Goal: Task Accomplishment & Management: Use online tool/utility

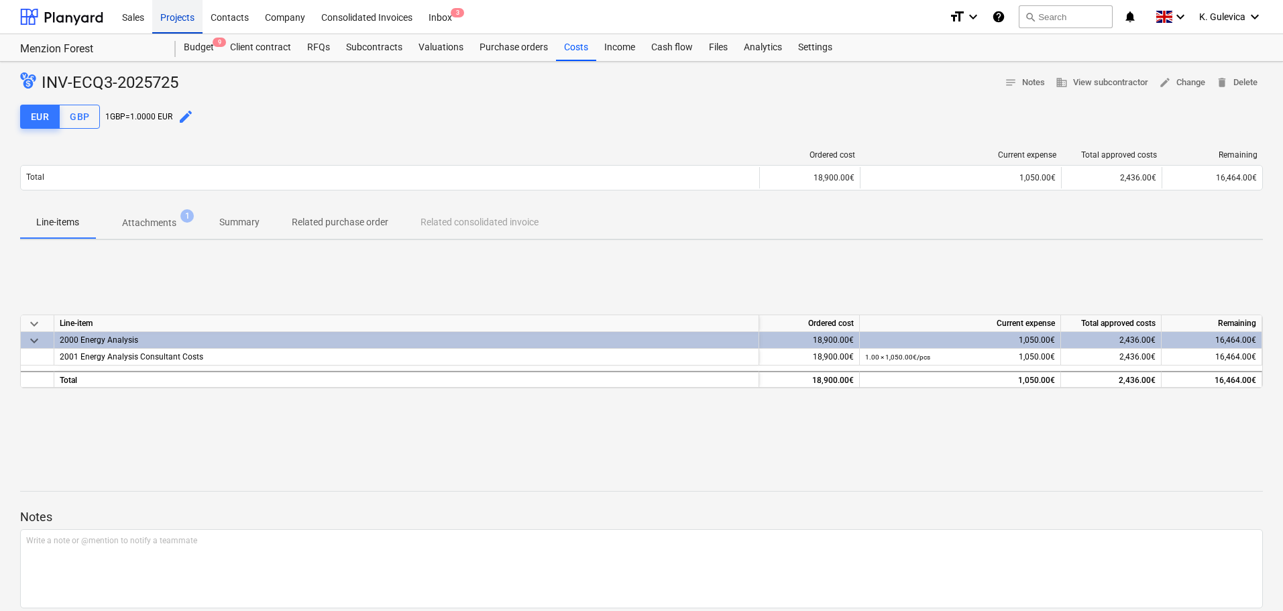
click at [176, 11] on div "Projects" at bounding box center [177, 16] width 50 height 34
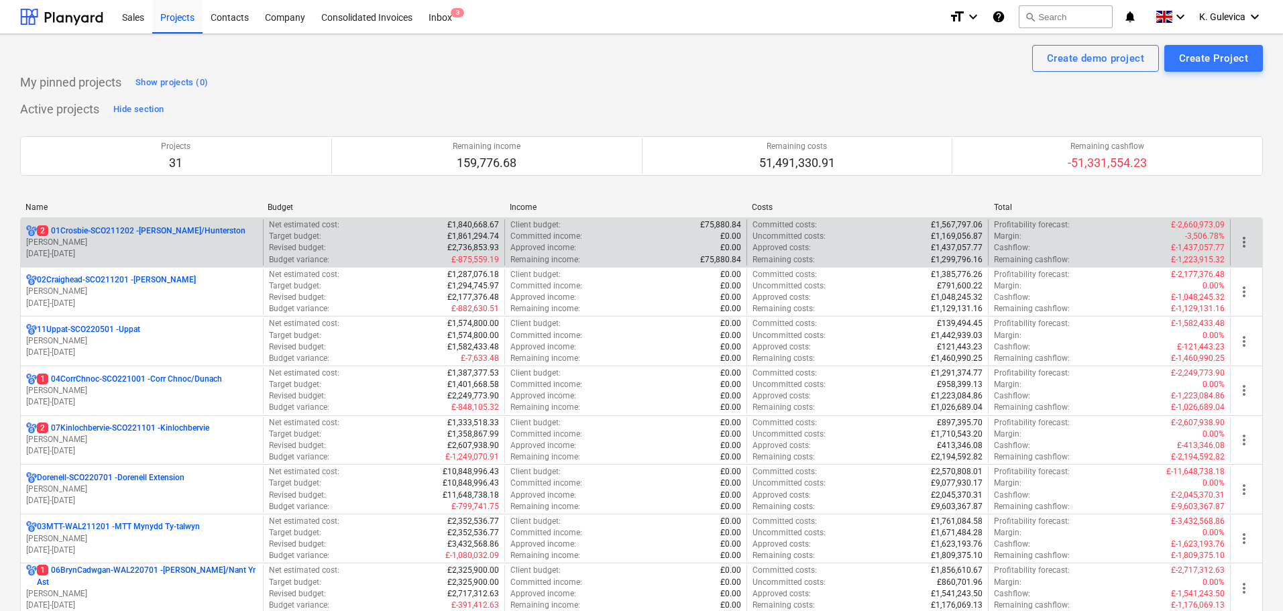
click at [106, 238] on p "[PERSON_NAME]" at bounding box center [141, 242] width 231 height 11
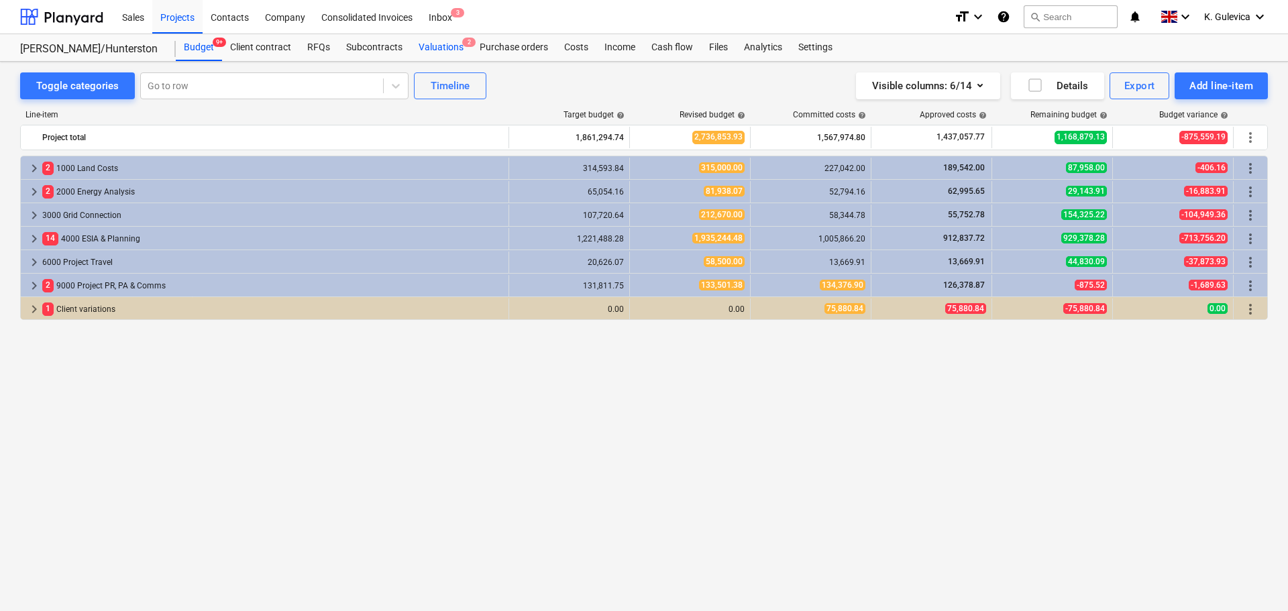
click at [429, 47] on div "Valuations 2" at bounding box center [440, 47] width 61 height 27
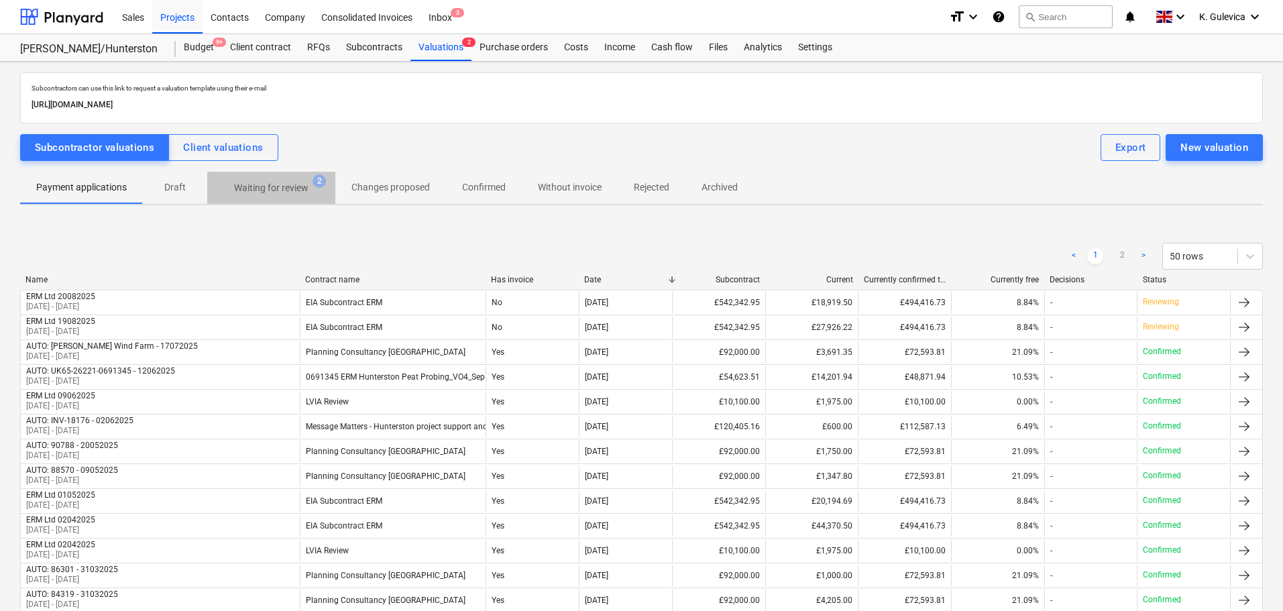
click at [280, 180] on span "Waiting for review 2" at bounding box center [271, 188] width 128 height 24
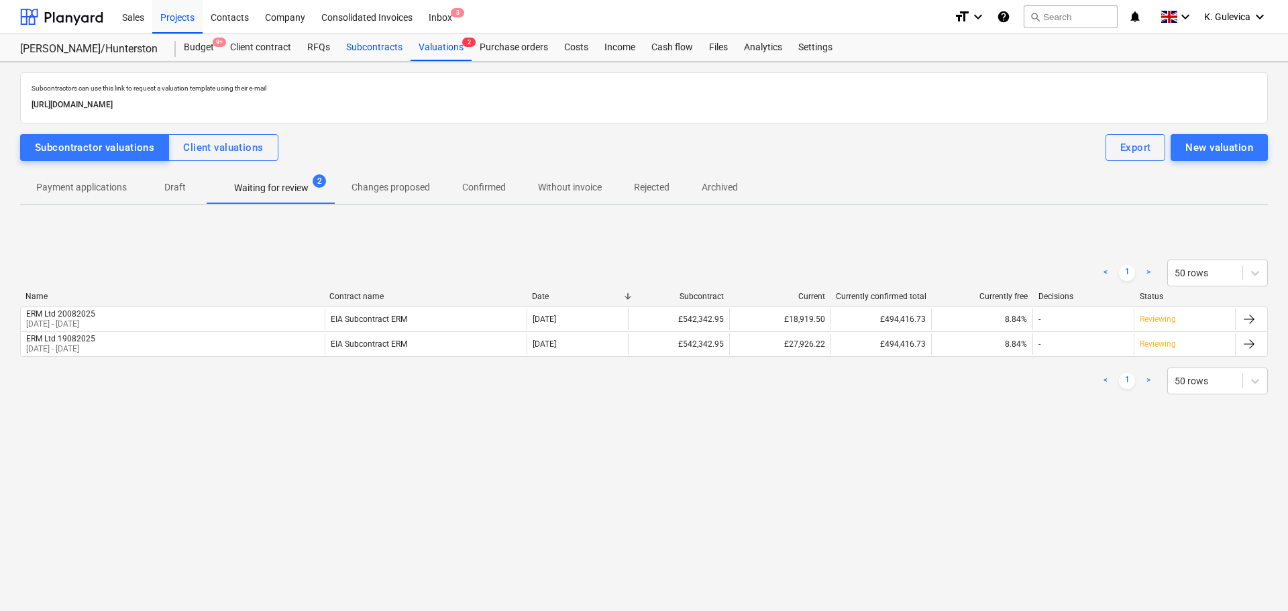
click at [370, 54] on div "Subcontracts" at bounding box center [374, 47] width 72 height 27
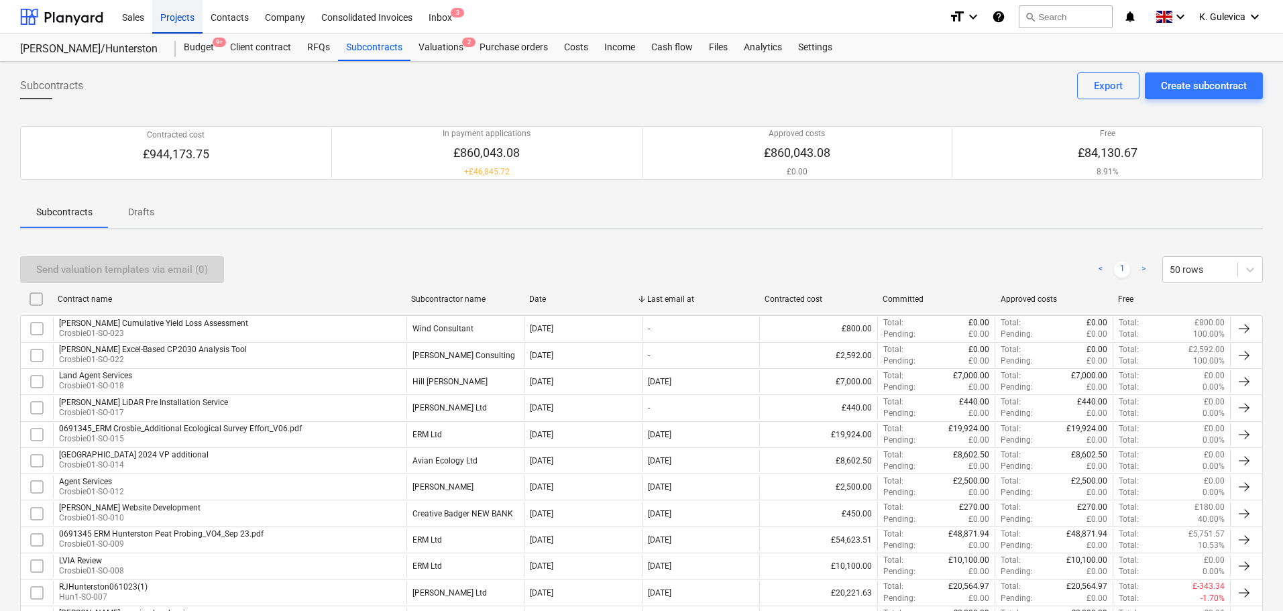
click at [180, 19] on div "Projects" at bounding box center [177, 16] width 50 height 34
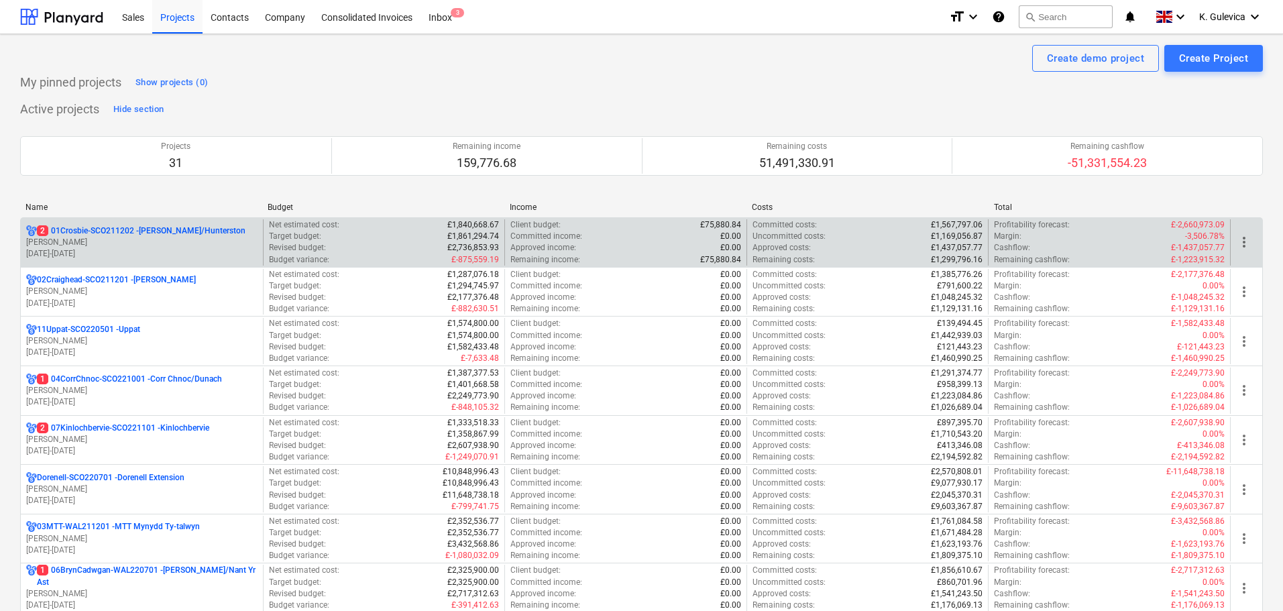
click at [197, 256] on p "[DATE] - [DATE]" at bounding box center [141, 253] width 231 height 11
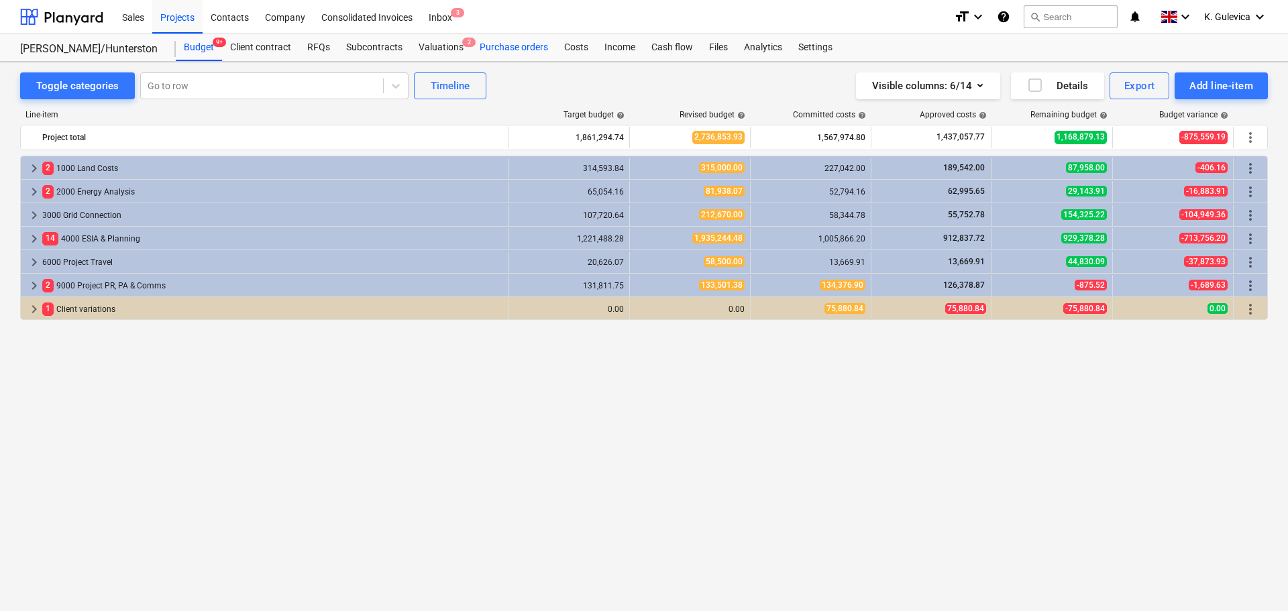
click at [537, 48] on div "Purchase orders" at bounding box center [514, 47] width 85 height 27
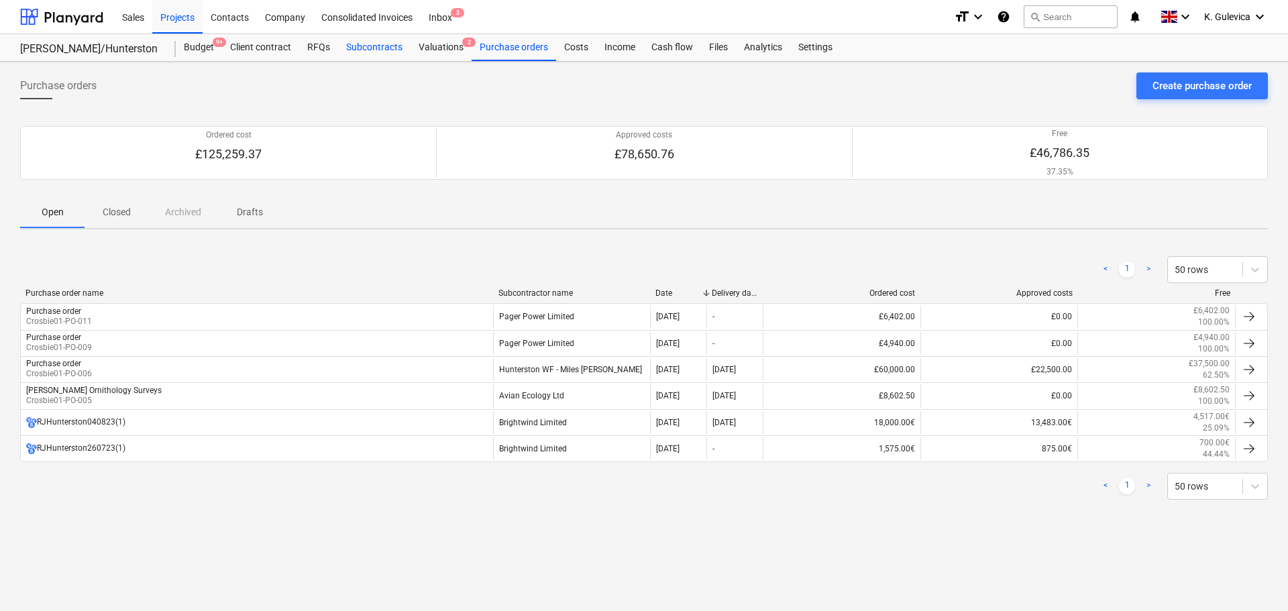
drag, startPoint x: 372, startPoint y: 44, endPoint x: 386, endPoint y: 52, distance: 16.8
click at [372, 44] on div "Subcontracts" at bounding box center [374, 47] width 72 height 27
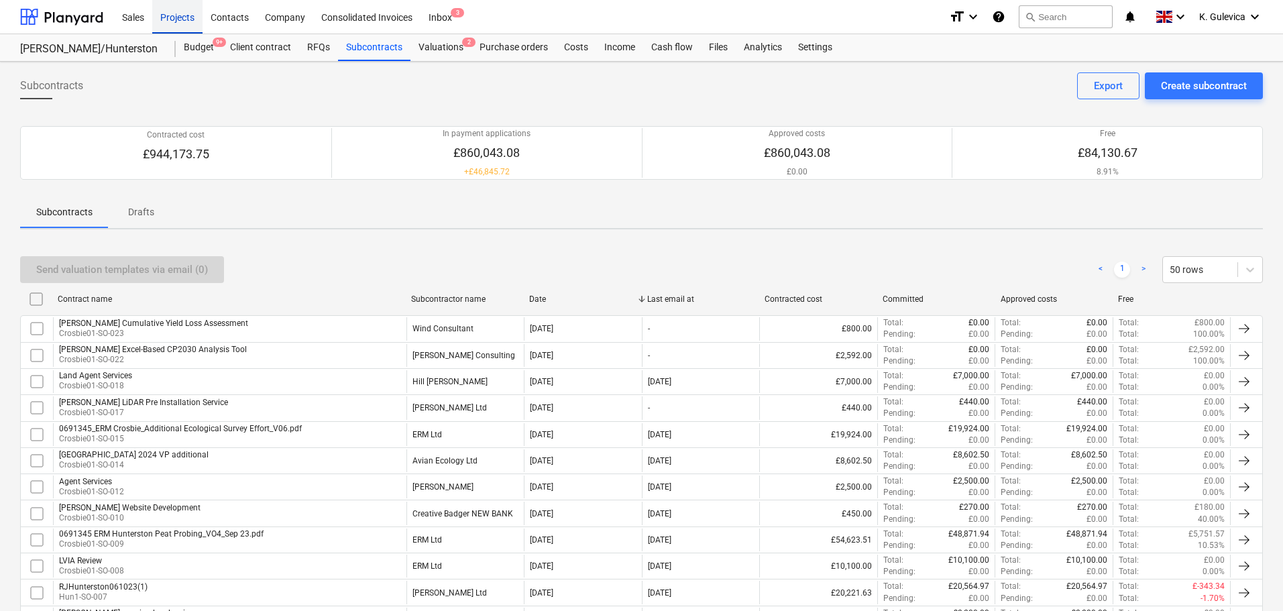
click at [174, 9] on div "Projects" at bounding box center [177, 16] width 50 height 34
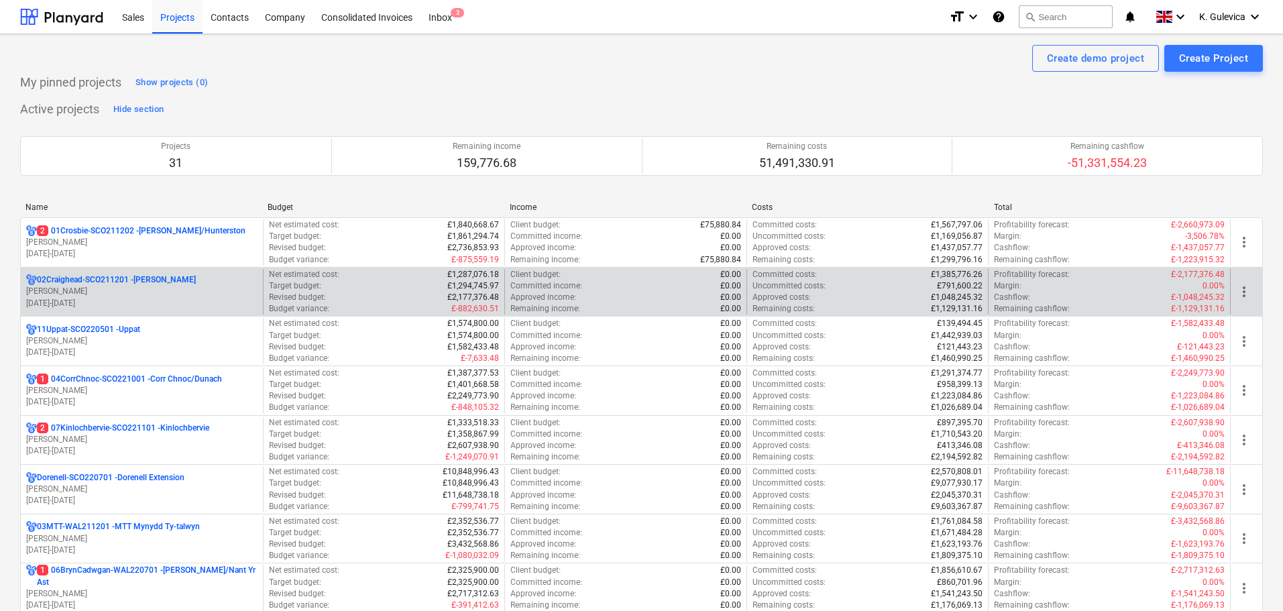
click at [127, 285] on p "02Craighead-SCO211201 - Craighead" at bounding box center [116, 279] width 159 height 11
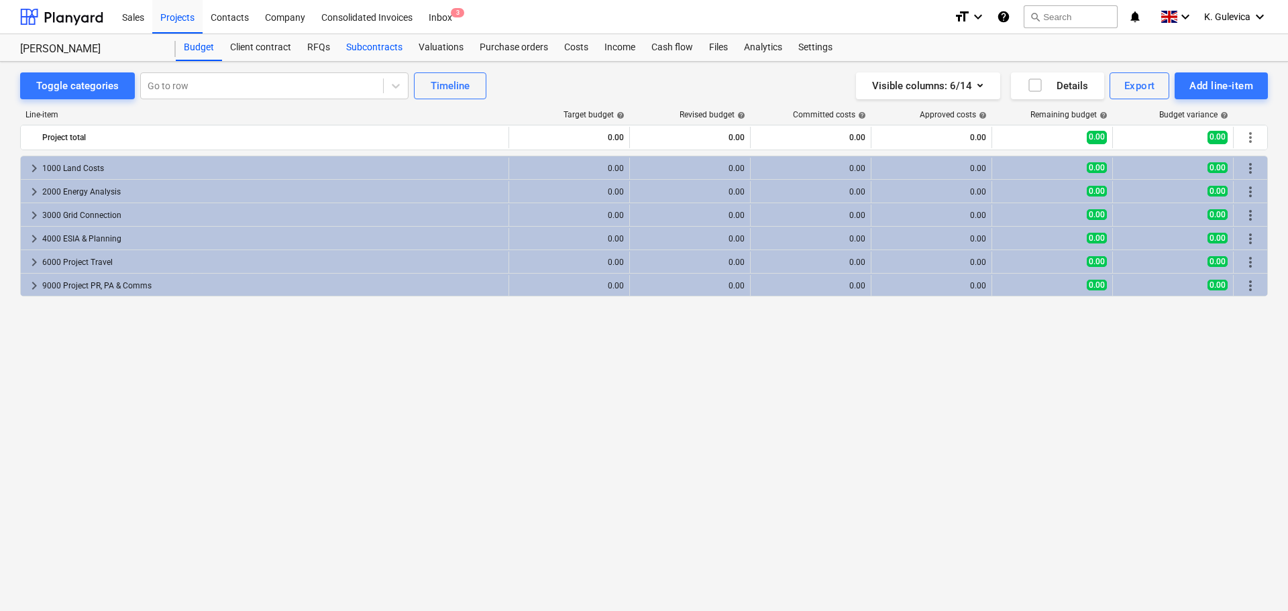
drag, startPoint x: 364, startPoint y: 50, endPoint x: 390, endPoint y: 58, distance: 27.4
click at [365, 50] on div "Subcontracts" at bounding box center [374, 47] width 72 height 27
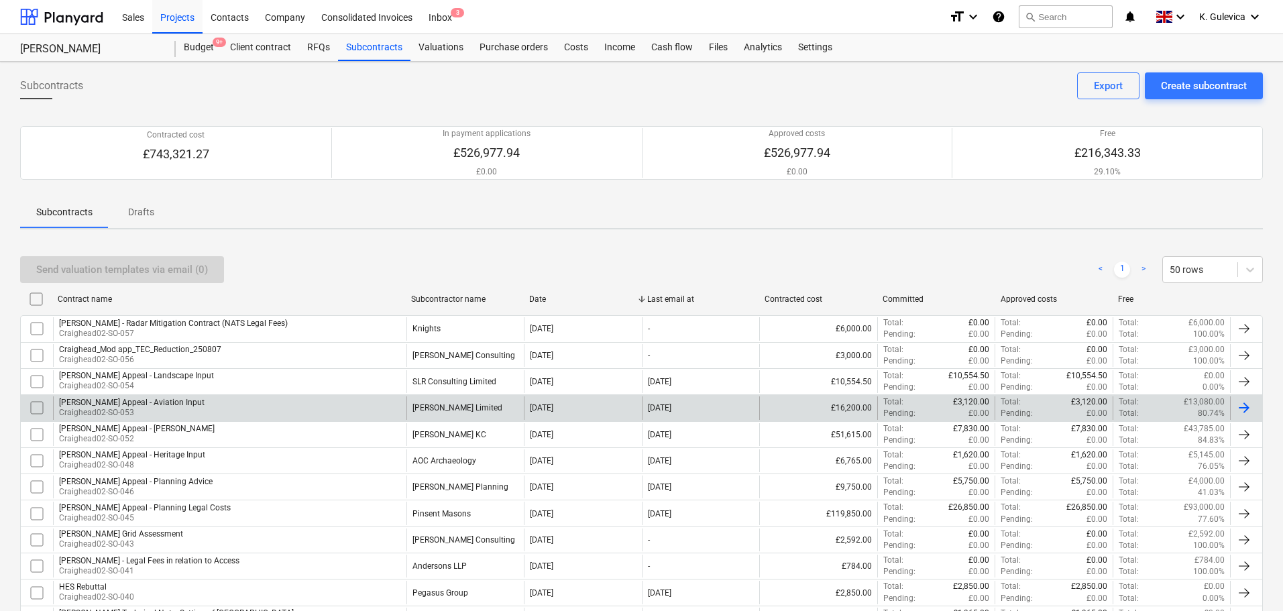
click at [440, 402] on div "[PERSON_NAME] Limited" at bounding box center [465, 407] width 118 height 23
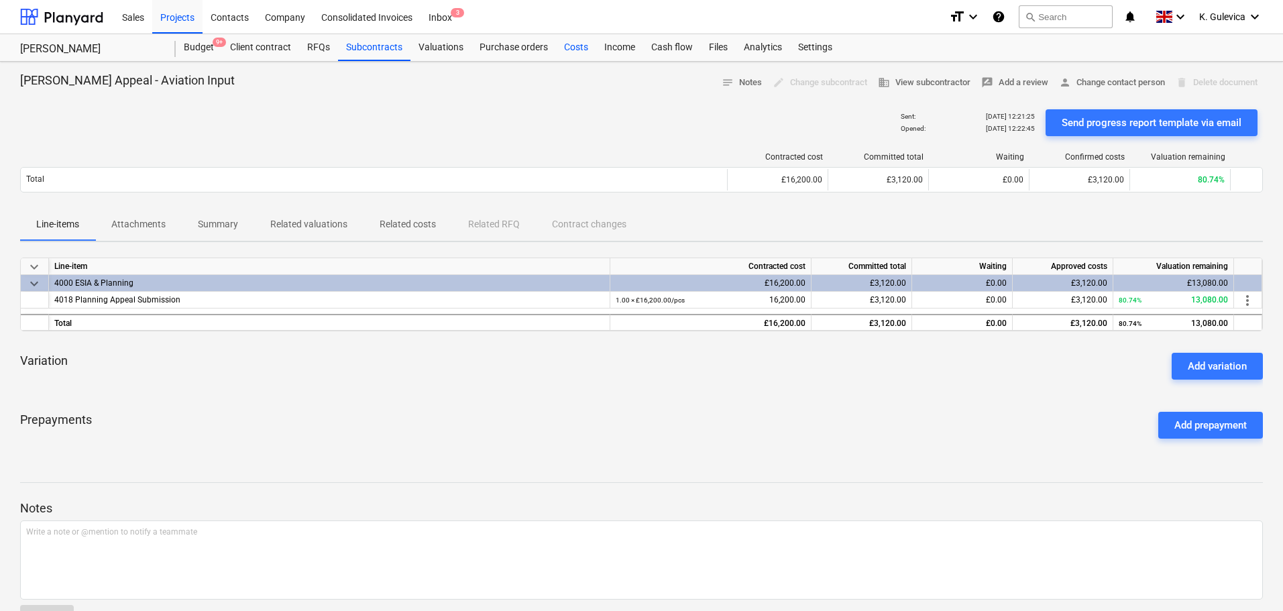
click at [563, 41] on div "Costs" at bounding box center [576, 47] width 40 height 27
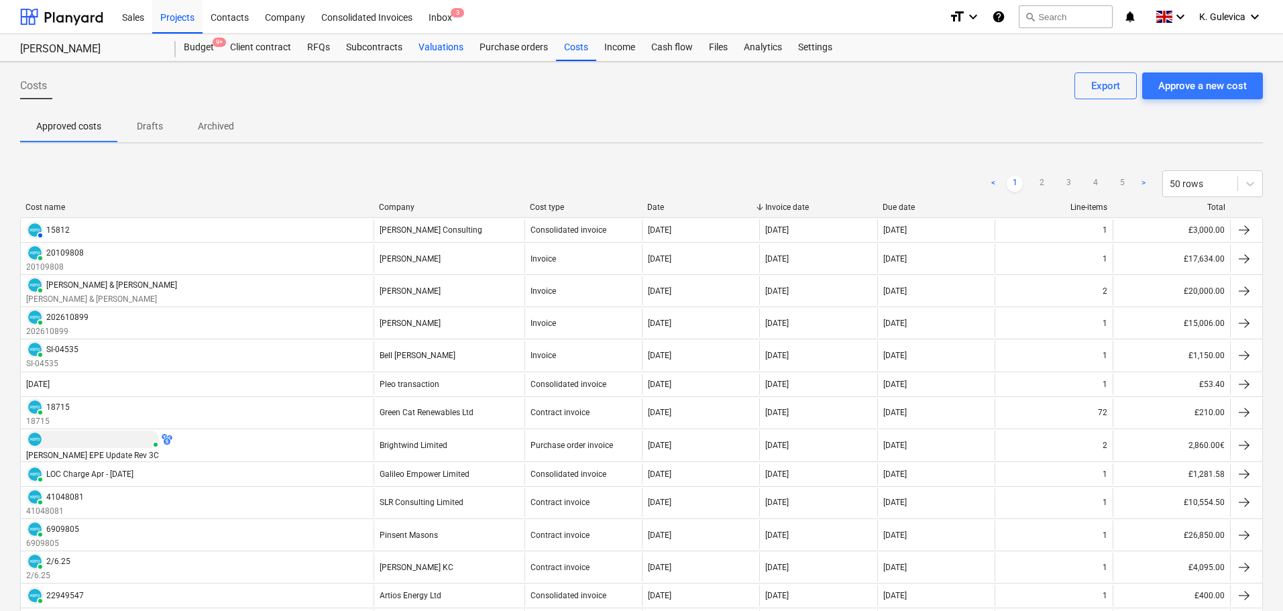
click at [435, 54] on div "Valuations" at bounding box center [440, 47] width 61 height 27
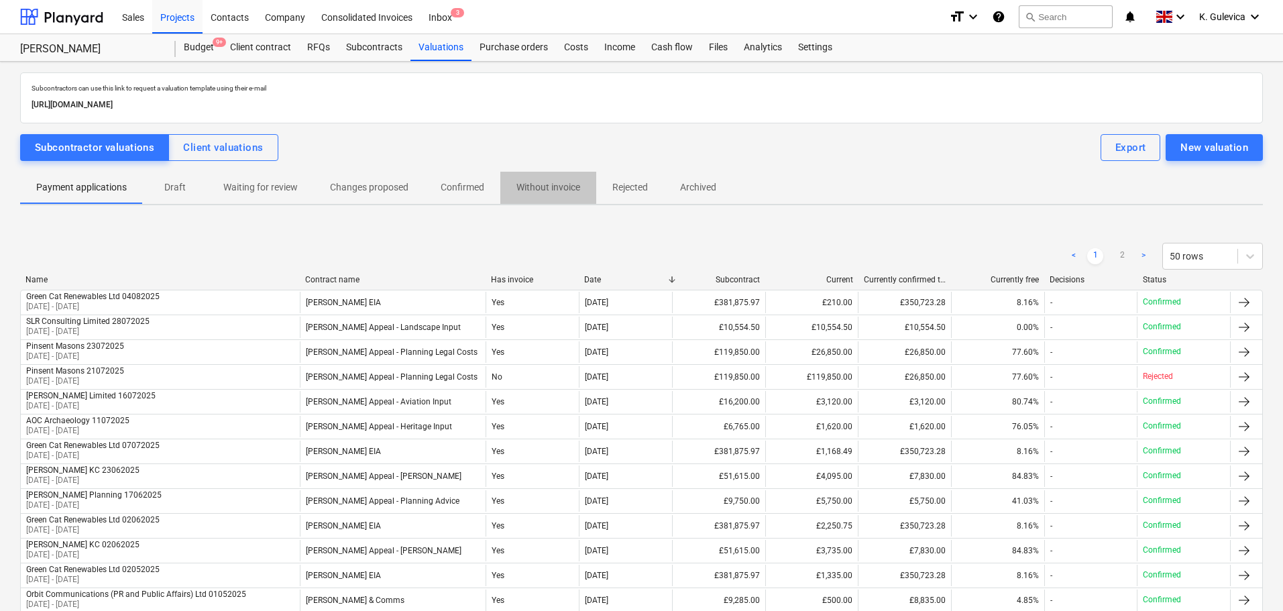
click at [551, 190] on p "Without invoice" at bounding box center [548, 187] width 64 height 14
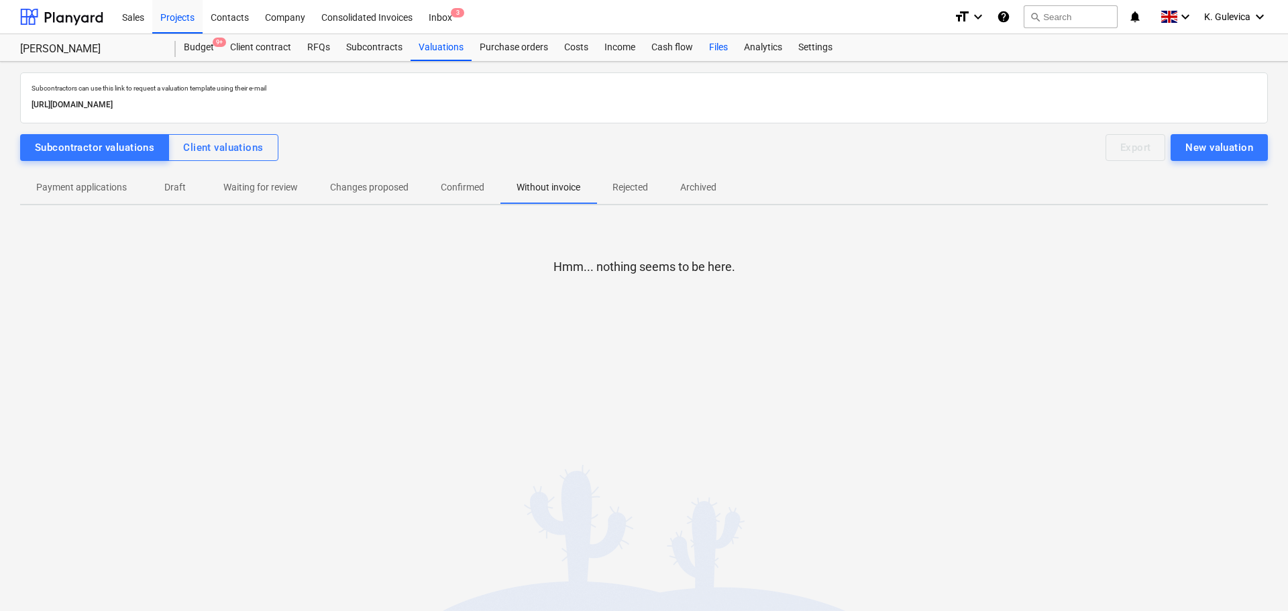
drag, startPoint x: 567, startPoint y: 46, endPoint x: 703, endPoint y: 60, distance: 136.9
click at [568, 46] on div "Costs" at bounding box center [576, 47] width 40 height 27
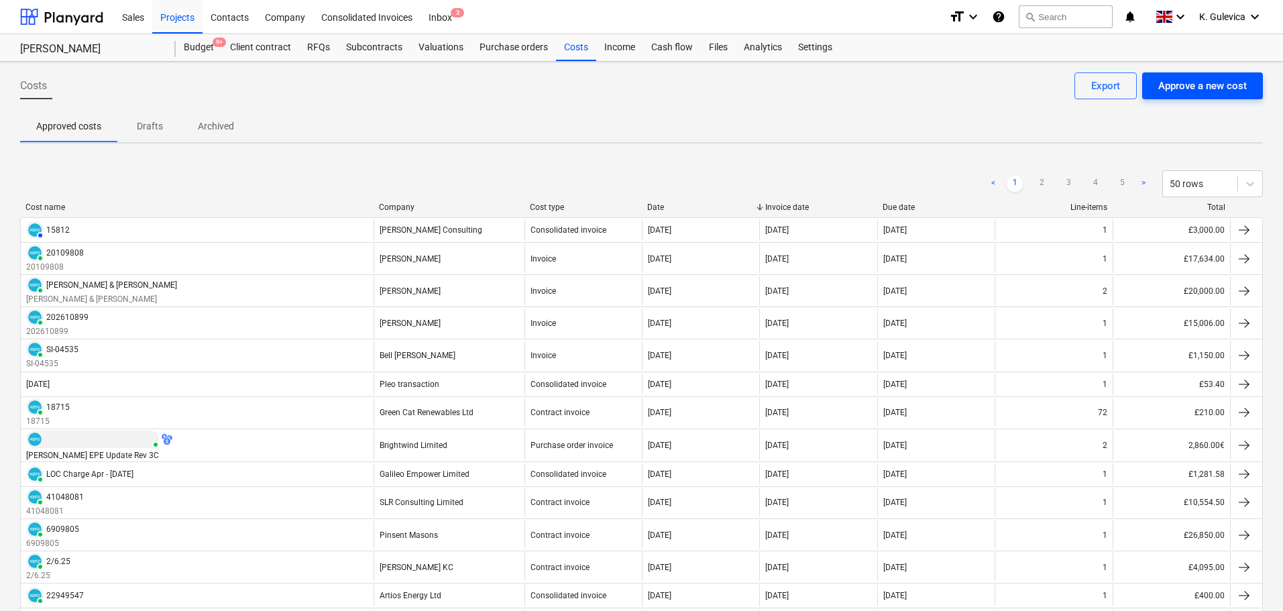
click at [1186, 91] on div "Approve a new cost" at bounding box center [1202, 85] width 89 height 17
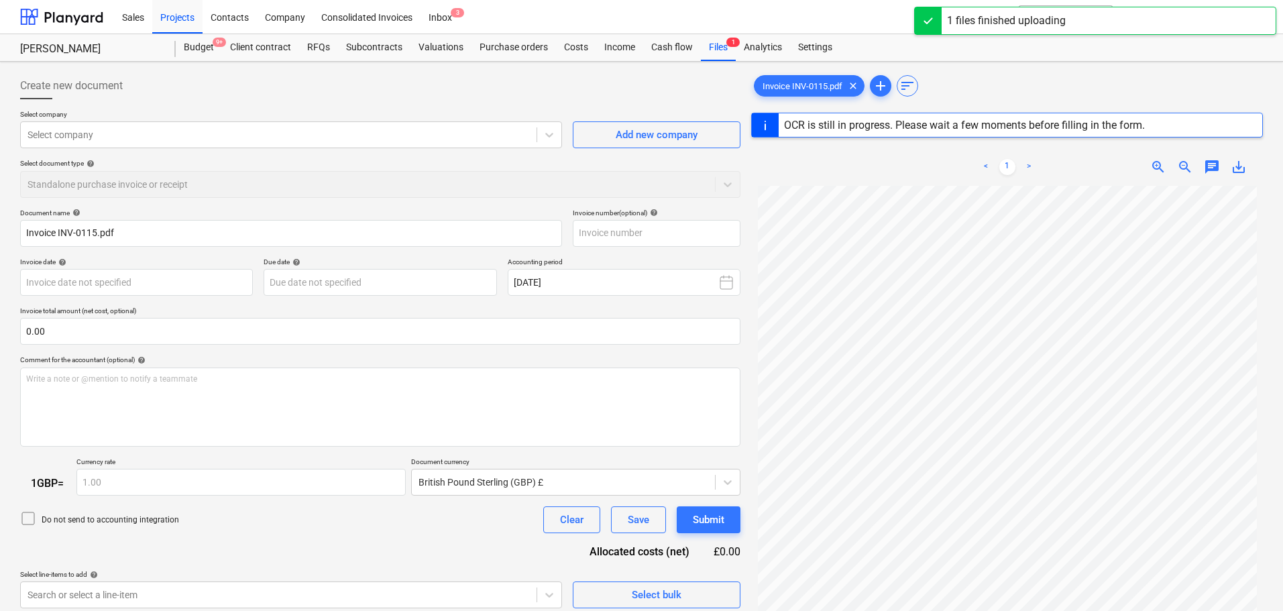
type input "INV-0115"
type input "[DATE]"
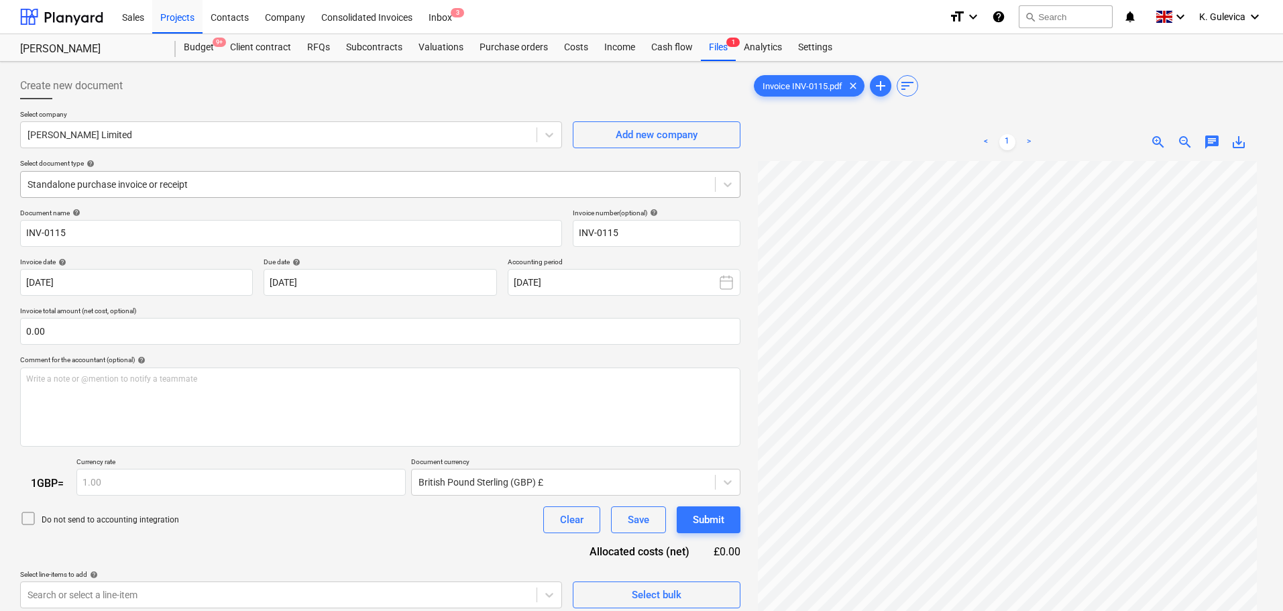
click at [164, 188] on div at bounding box center [368, 184] width 681 height 13
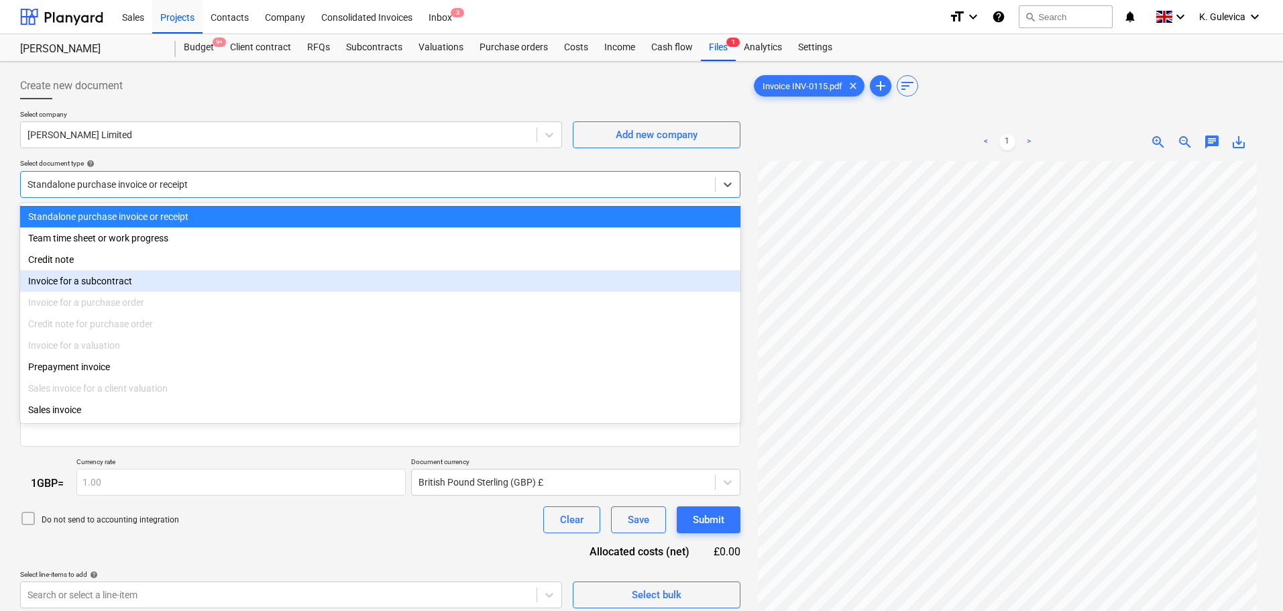
click at [124, 283] on div "Invoice for a subcontract" at bounding box center [380, 280] width 720 height 21
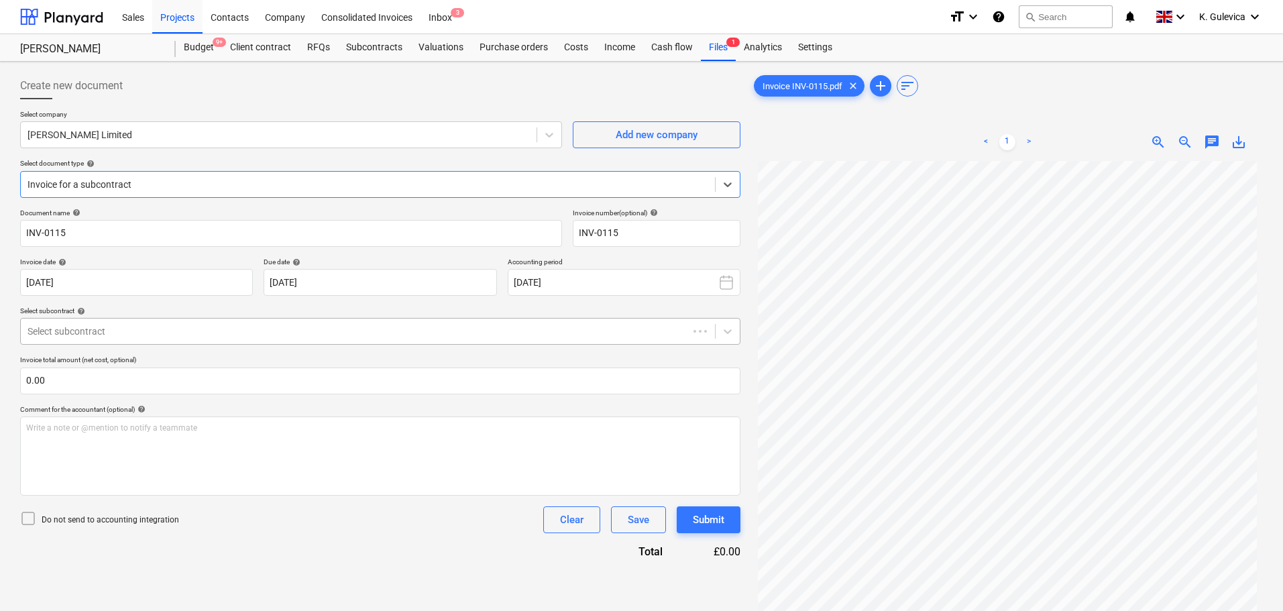
click at [188, 328] on div at bounding box center [355, 331] width 654 height 13
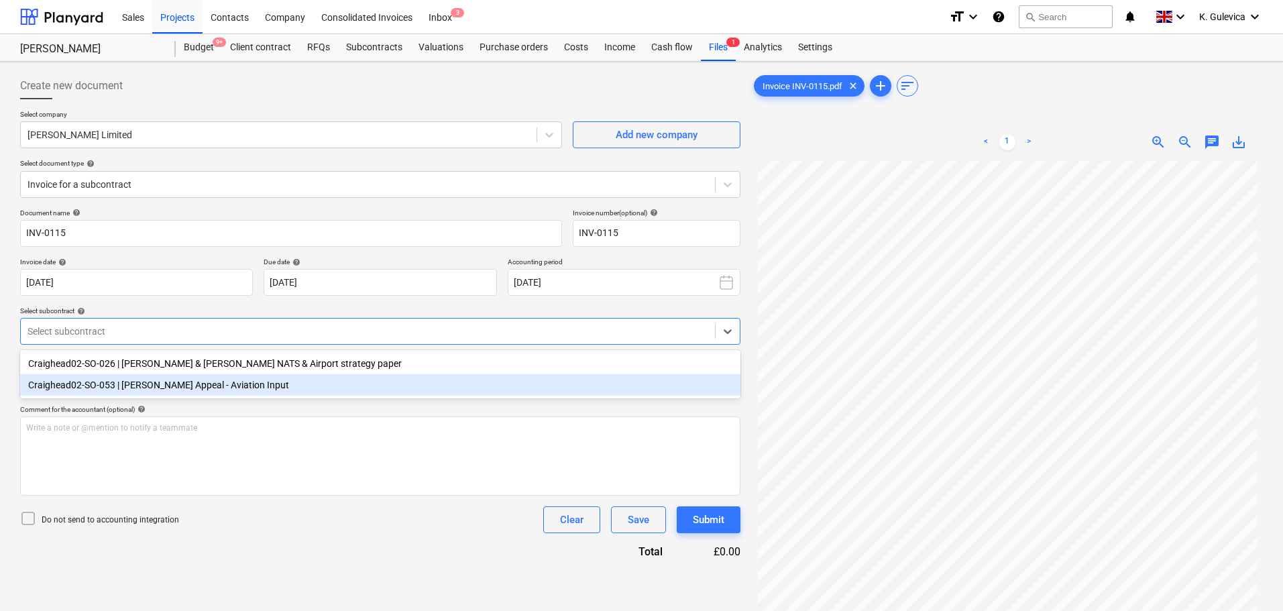
click at [225, 388] on div "Craighead02-SO-053 | Craighead Appeal - Aviation Input" at bounding box center [380, 384] width 720 height 21
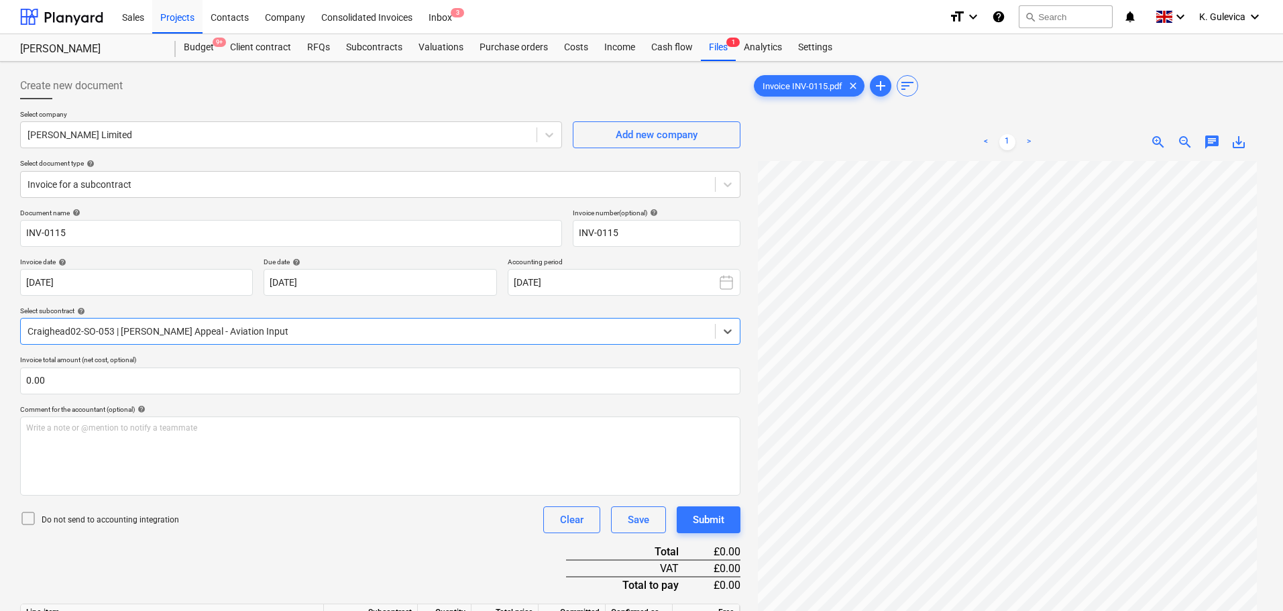
click at [604, 300] on div "Document name help INV-0115 Invoice number (optional) help INV-0115 Invoice dat…" at bounding box center [380, 450] width 720 height 483
drag, startPoint x: 594, startPoint y: 276, endPoint x: 587, endPoint y: 278, distance: 7.9
click at [593, 276] on button "[DATE]" at bounding box center [624, 282] width 233 height 27
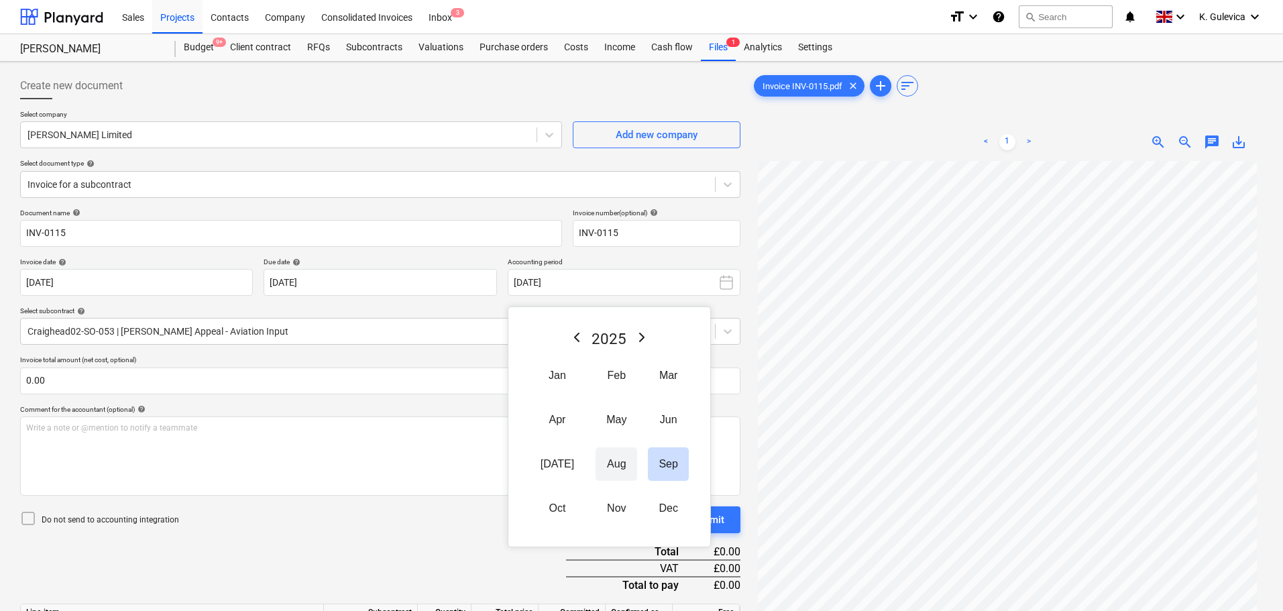
drag, startPoint x: 594, startPoint y: 463, endPoint x: 585, endPoint y: 460, distance: 10.0
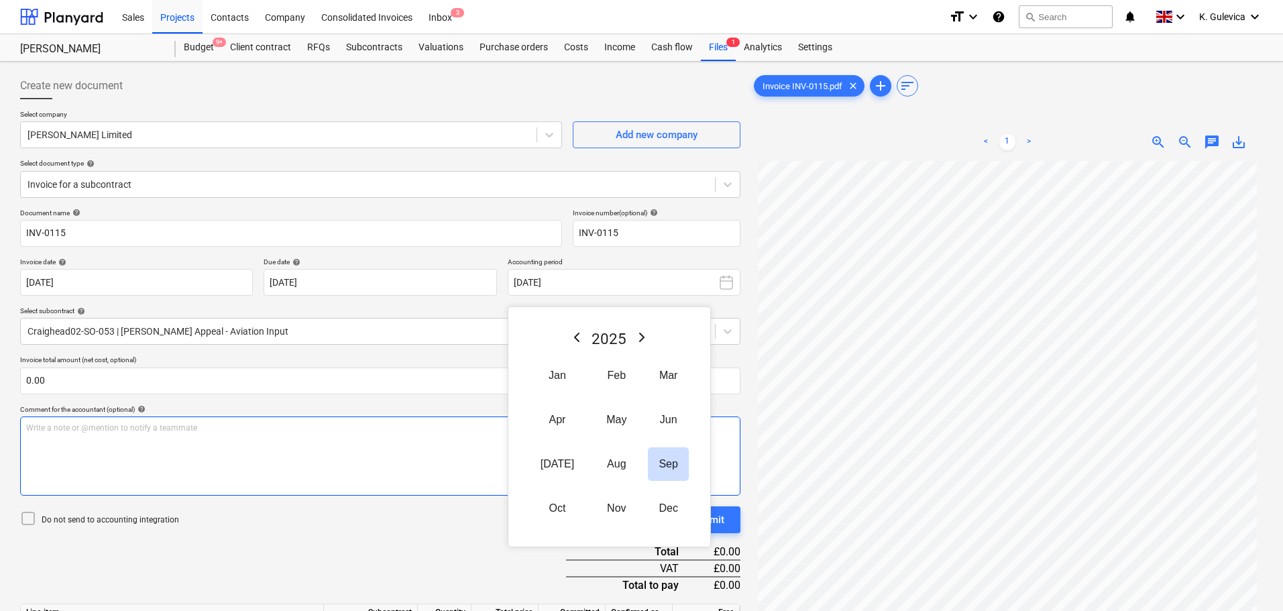
click at [596, 464] on button "Aug" at bounding box center [617, 464] width 42 height 34
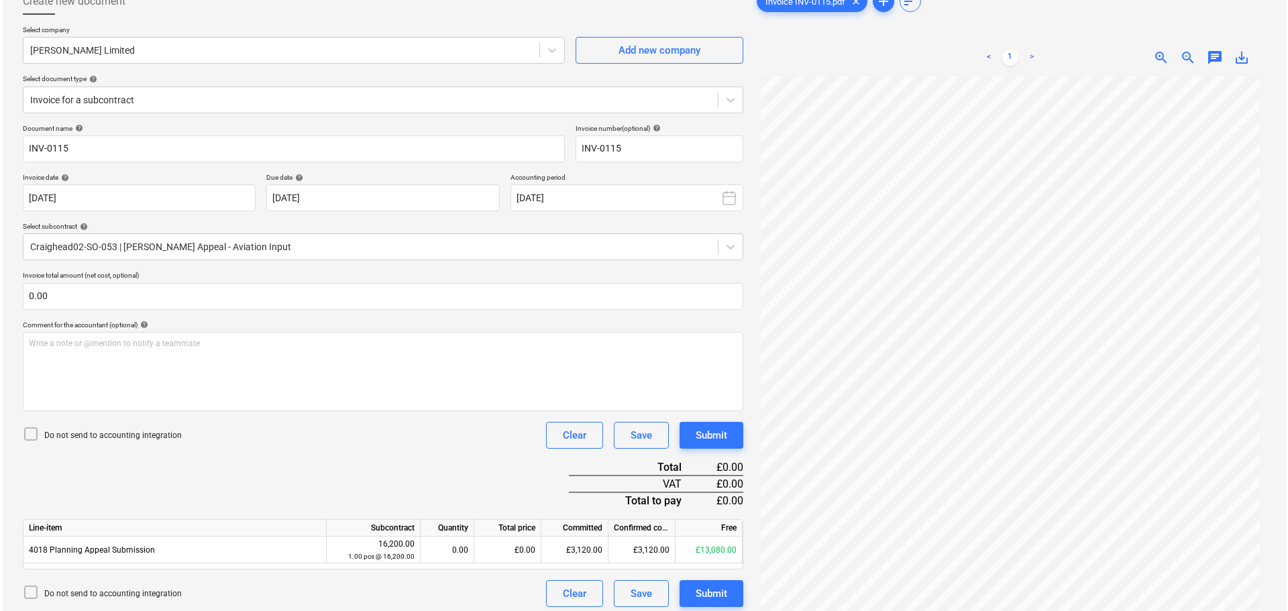
scroll to position [134, 0]
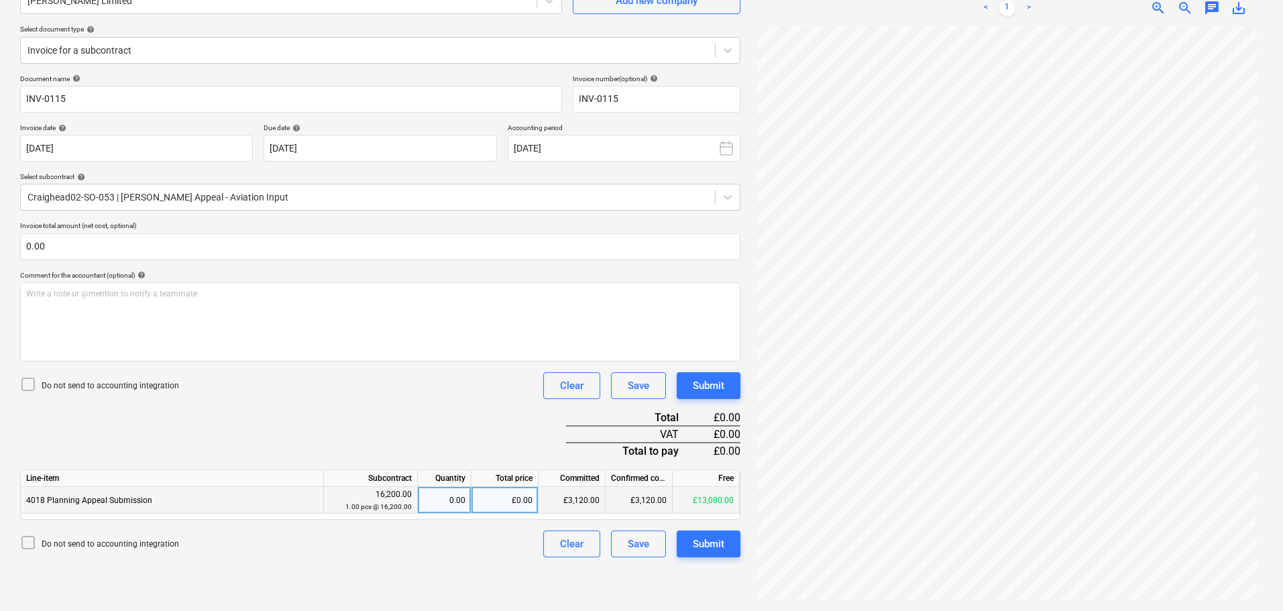
click at [494, 505] on div "£0.00" at bounding box center [505, 500] width 67 height 27
type input "225"
click at [88, 311] on div "Write a note or @mention to notify a teammate [PERSON_NAME]" at bounding box center [380, 321] width 720 height 79
click at [699, 544] on div "Submit" at bounding box center [709, 543] width 32 height 17
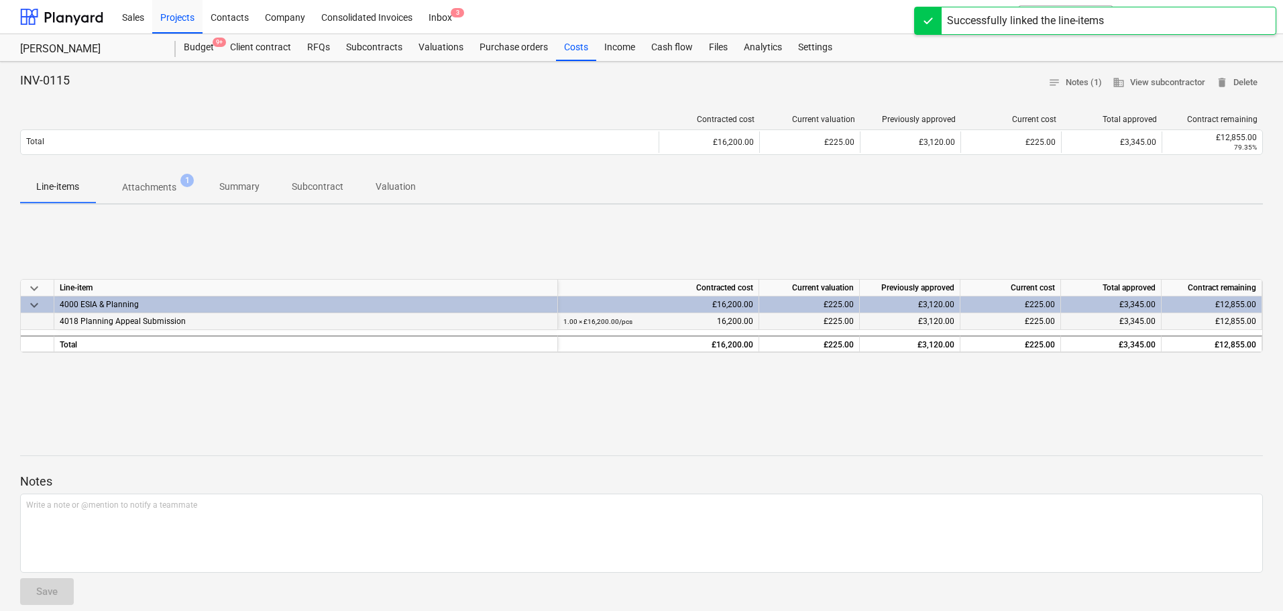
drag, startPoint x: 156, startPoint y: 330, endPoint x: 174, endPoint y: 318, distance: 21.2
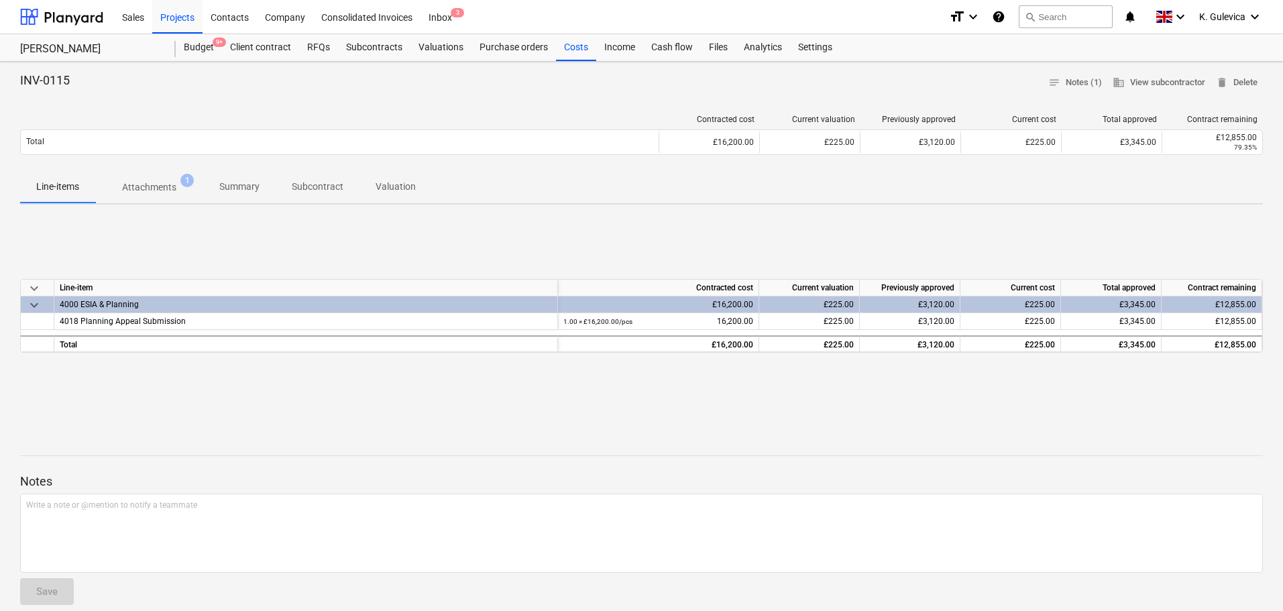
drag, startPoint x: 176, startPoint y: 12, endPoint x: 215, endPoint y: 176, distance: 169.0
click at [175, 13] on div "Projects" at bounding box center [177, 16] width 50 height 34
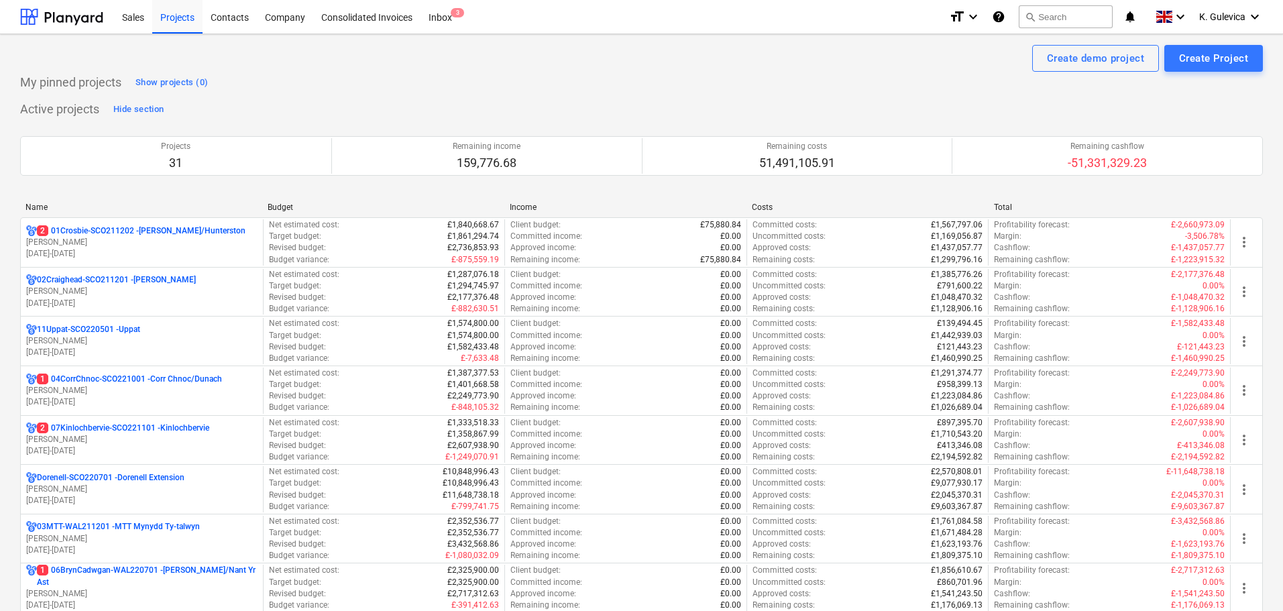
drag, startPoint x: 60, startPoint y: 243, endPoint x: 193, endPoint y: 233, distance: 133.2
click at [62, 243] on p "[PERSON_NAME]" at bounding box center [141, 242] width 231 height 11
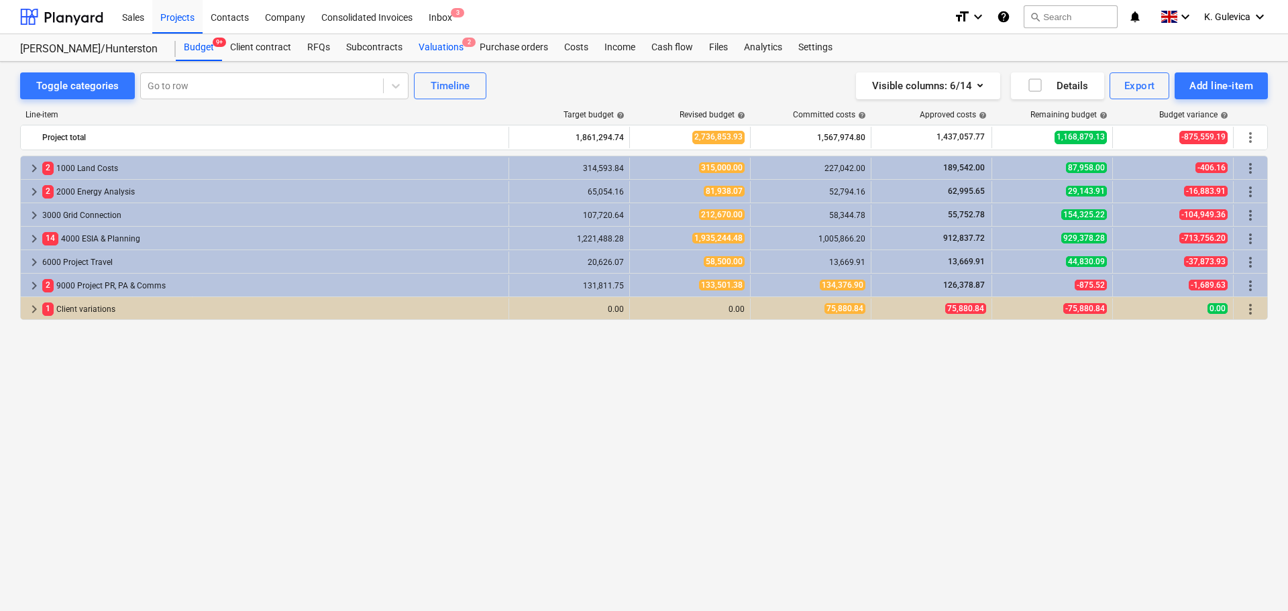
click at [442, 48] on div "Valuations 2" at bounding box center [440, 47] width 61 height 27
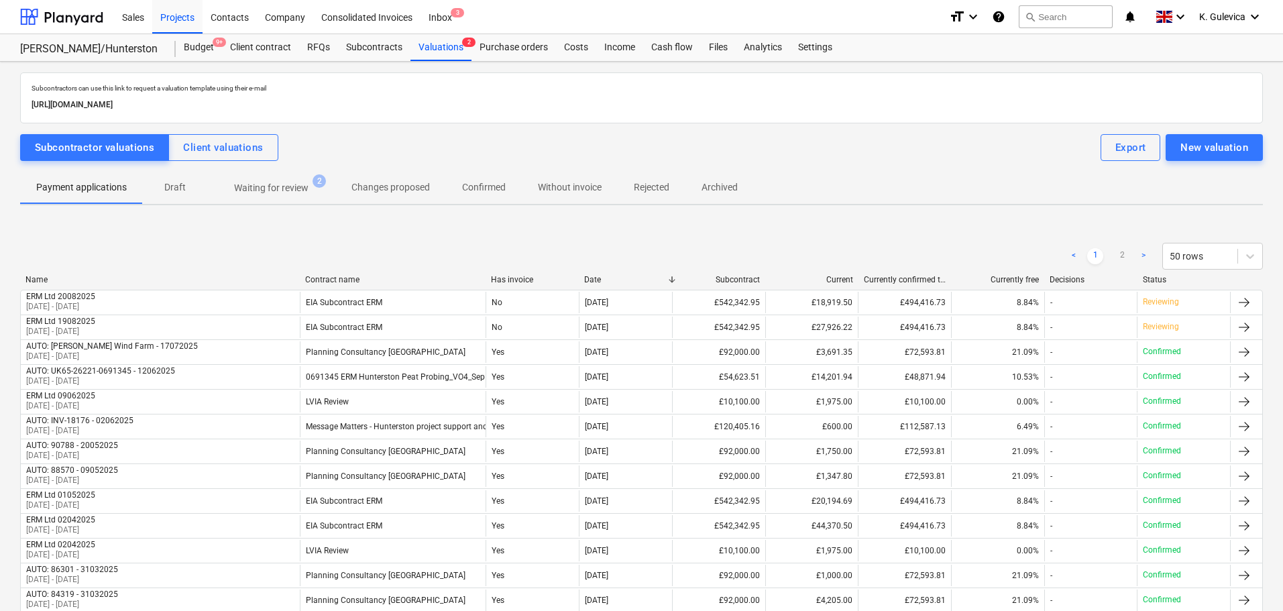
click at [276, 182] on p "Waiting for review" at bounding box center [271, 188] width 74 height 14
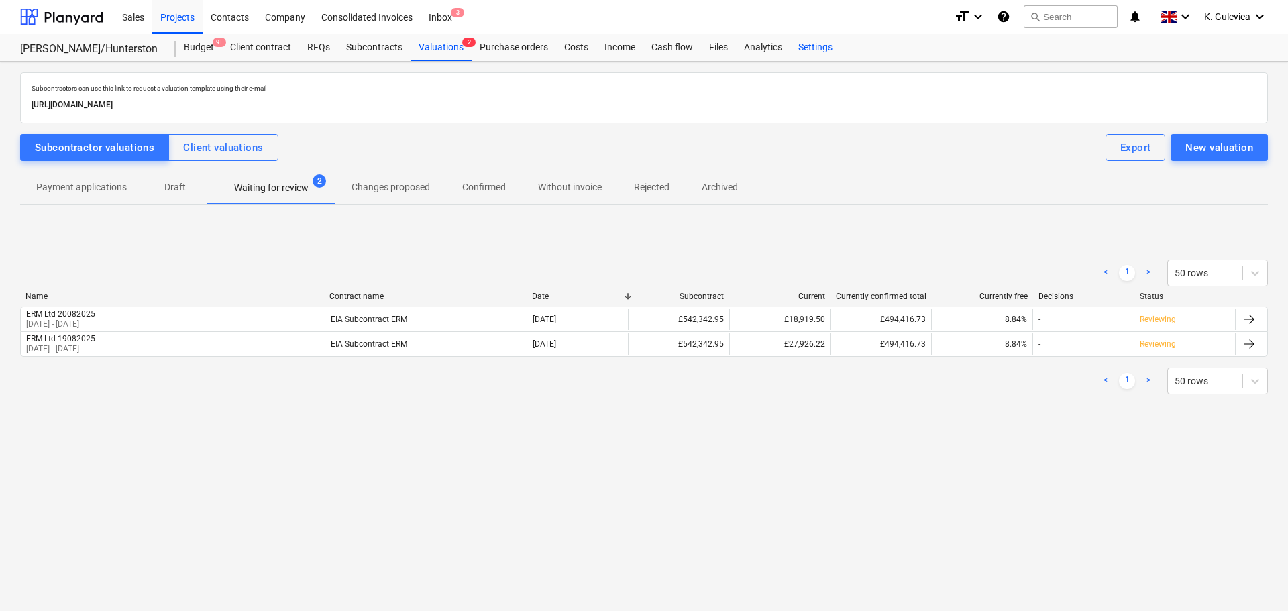
click at [826, 44] on div "Settings" at bounding box center [815, 47] width 50 height 27
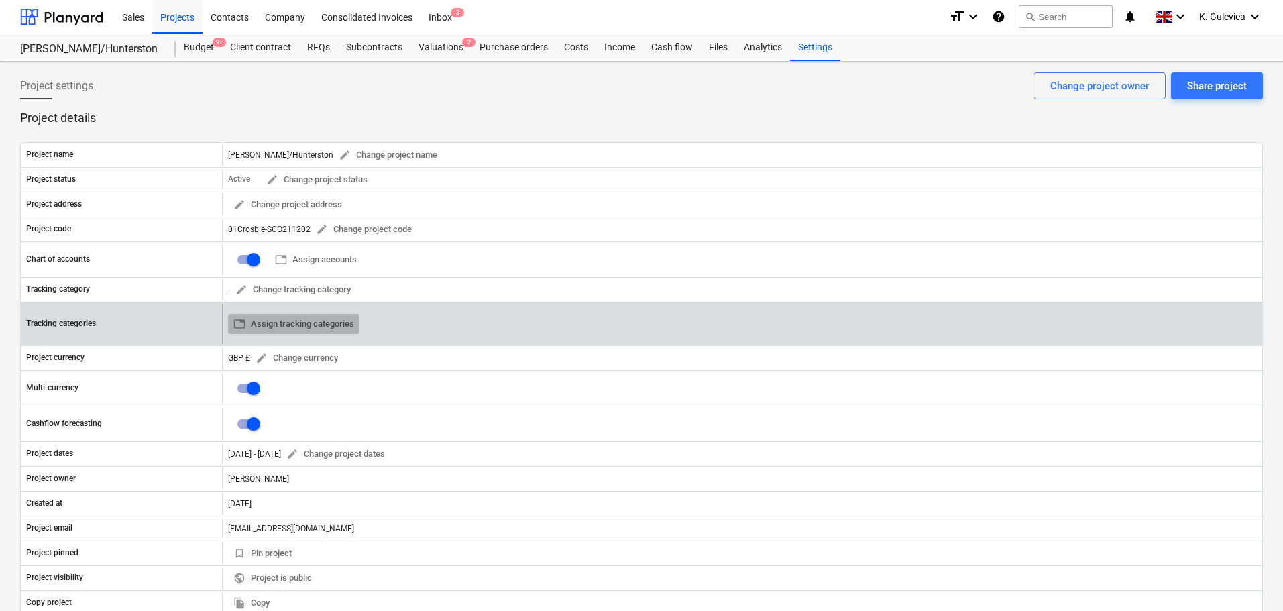
click at [323, 329] on span "table Assign tracking categories" at bounding box center [293, 324] width 121 height 15
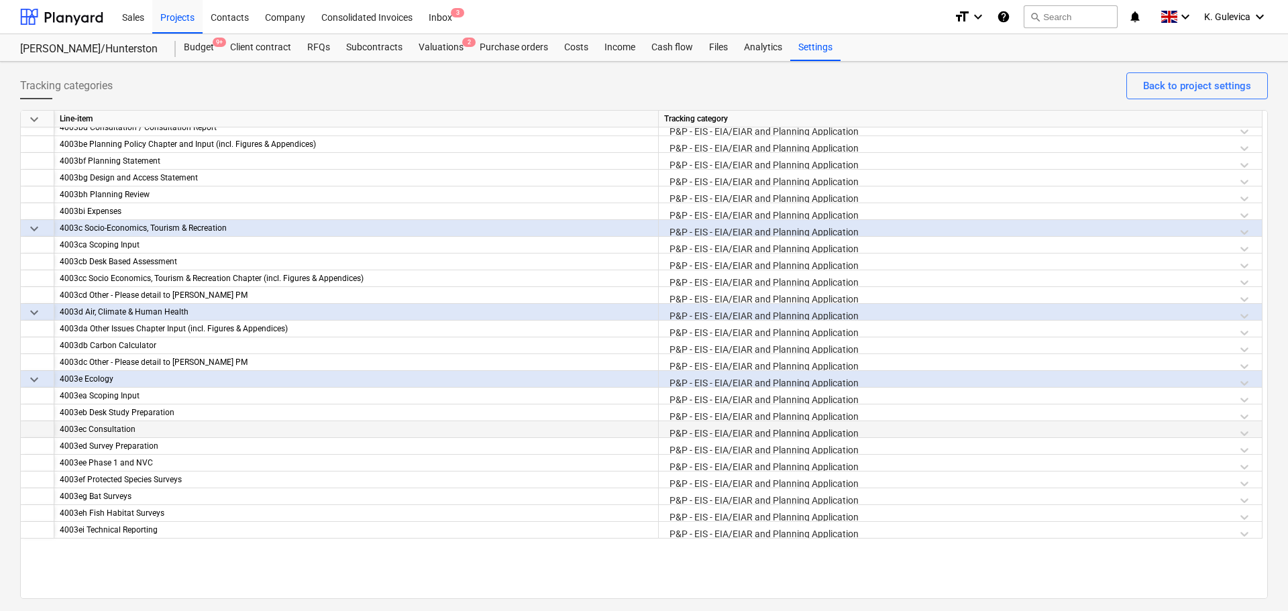
scroll to position [805, 0]
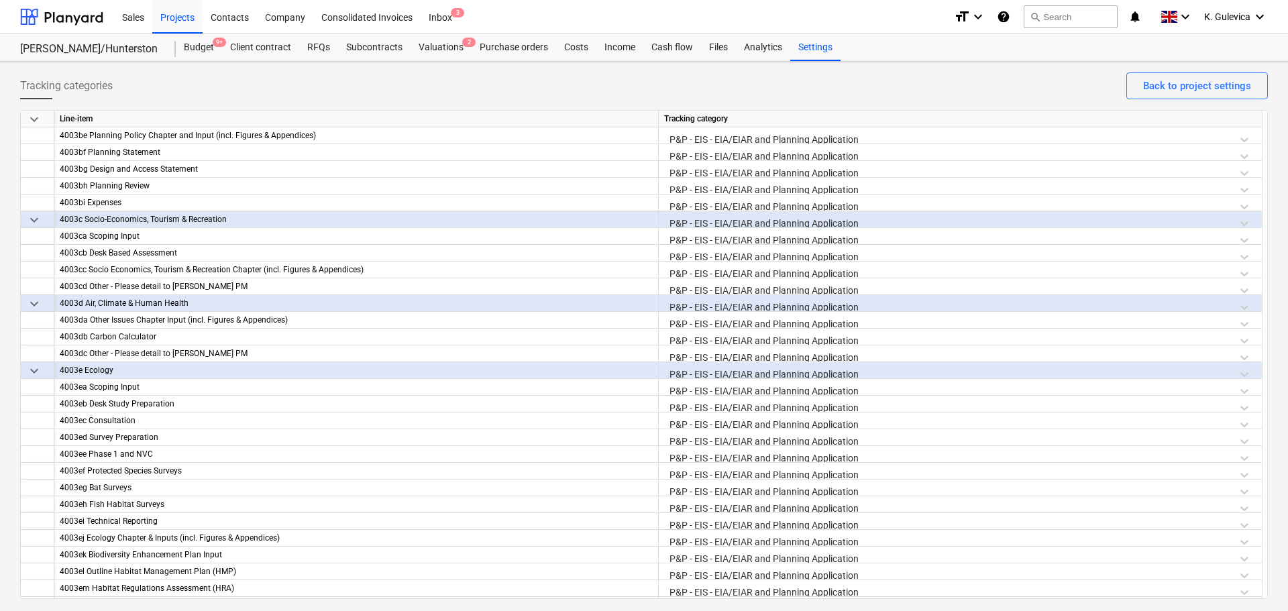
click at [1200, 8] on div "format_size keyboard_arrow_down help search Search notifications 0 keyboard_arr…" at bounding box center [1111, 17] width 314 height 34
click at [1228, 15] on span "K. Gulevica" at bounding box center [1227, 16] width 46 height 11
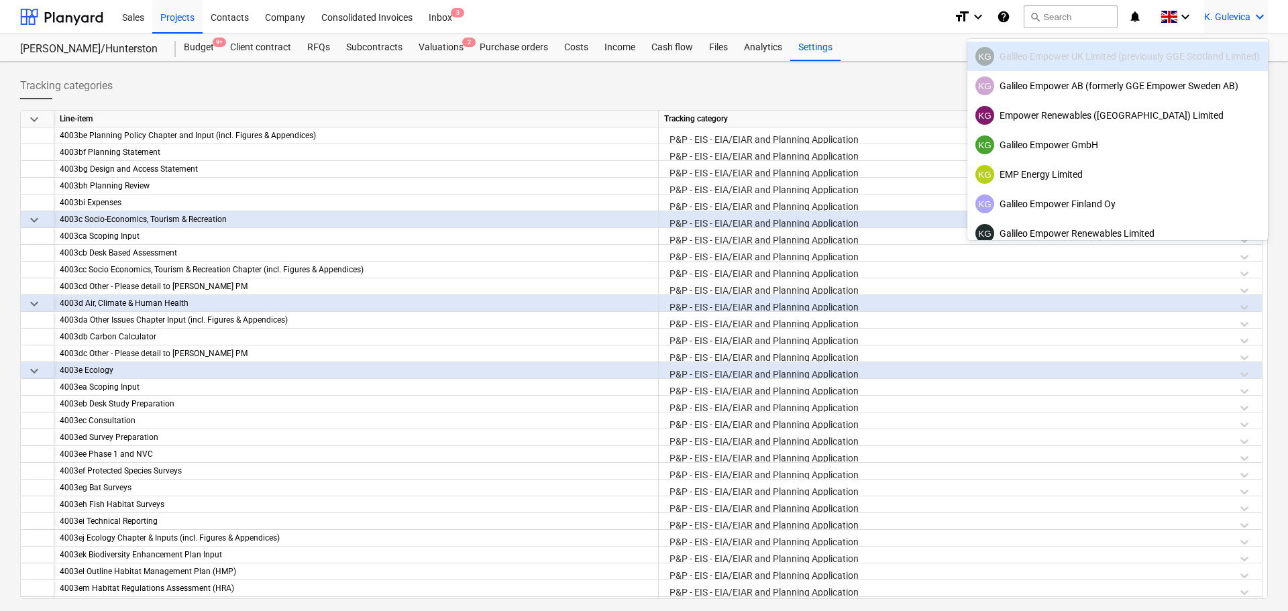
click at [182, 15] on div at bounding box center [644, 305] width 1288 height 611
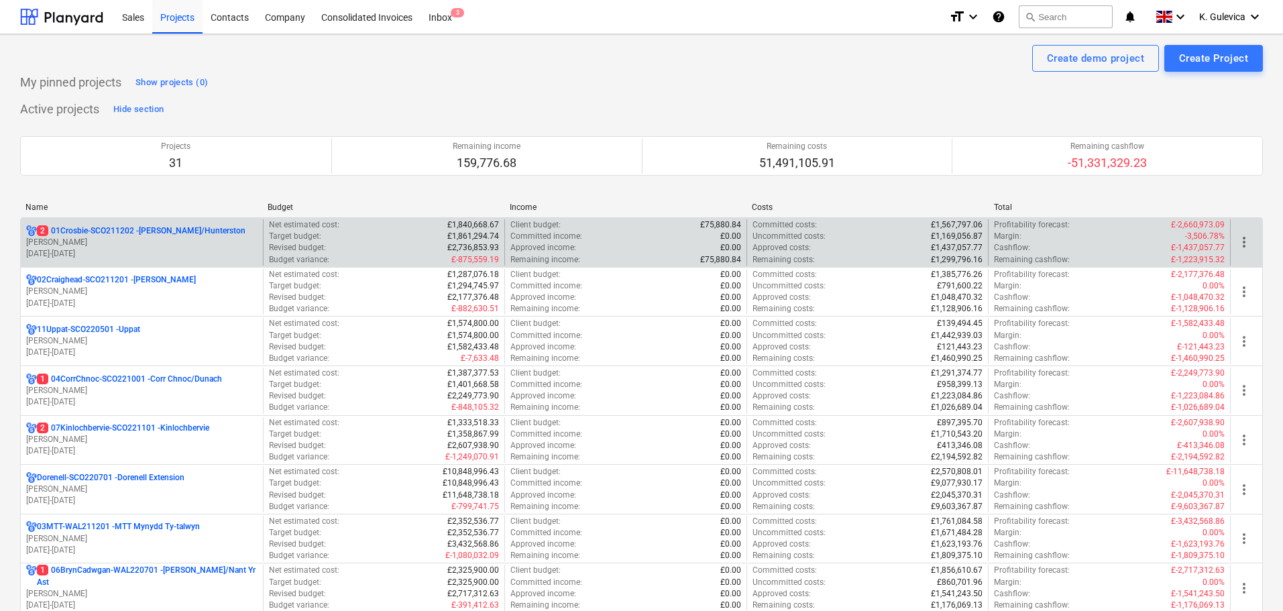
click at [178, 252] on p "[DATE] - [DATE]" at bounding box center [141, 253] width 231 height 11
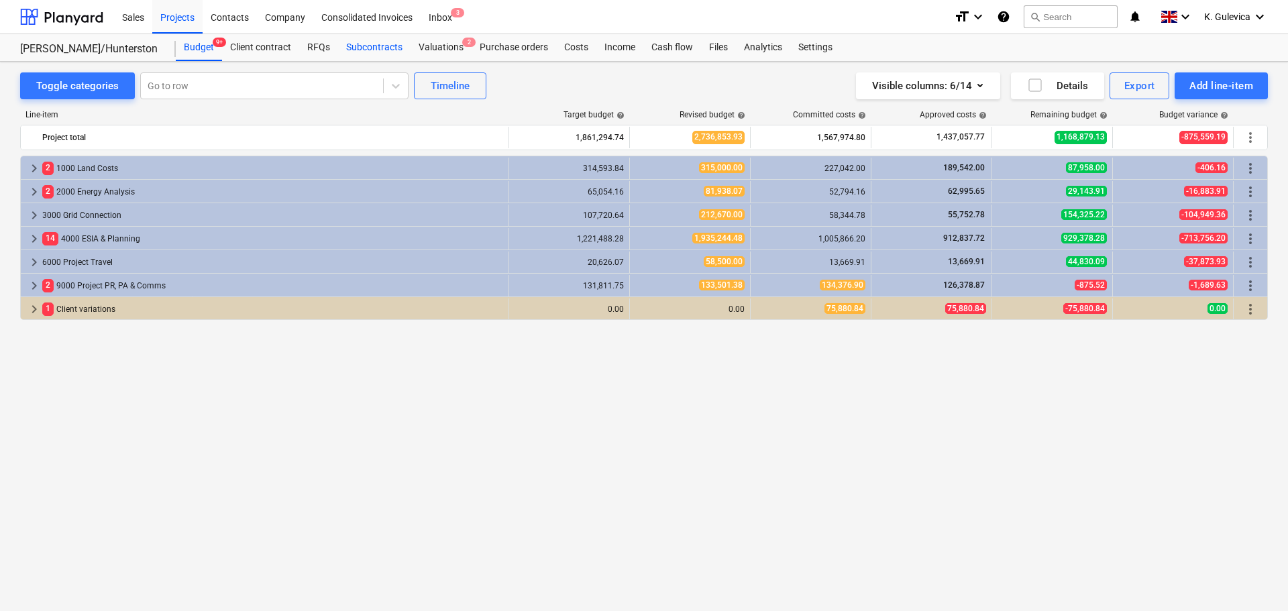
click at [362, 47] on div "Subcontracts" at bounding box center [374, 47] width 72 height 27
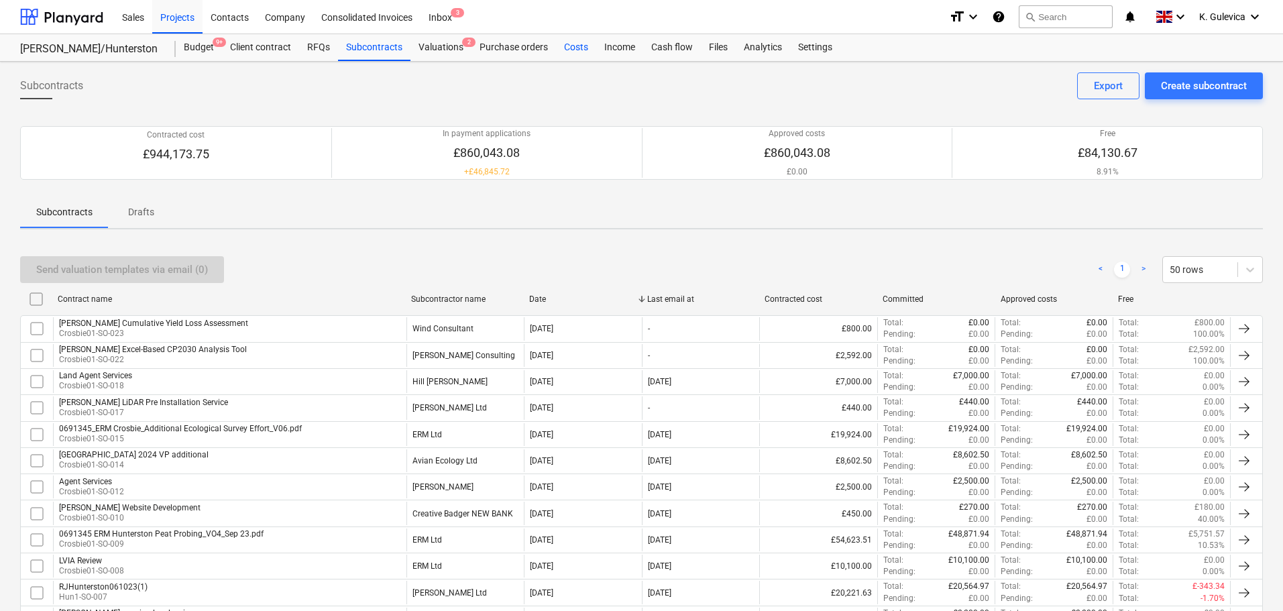
click at [571, 46] on div "Costs" at bounding box center [576, 47] width 40 height 27
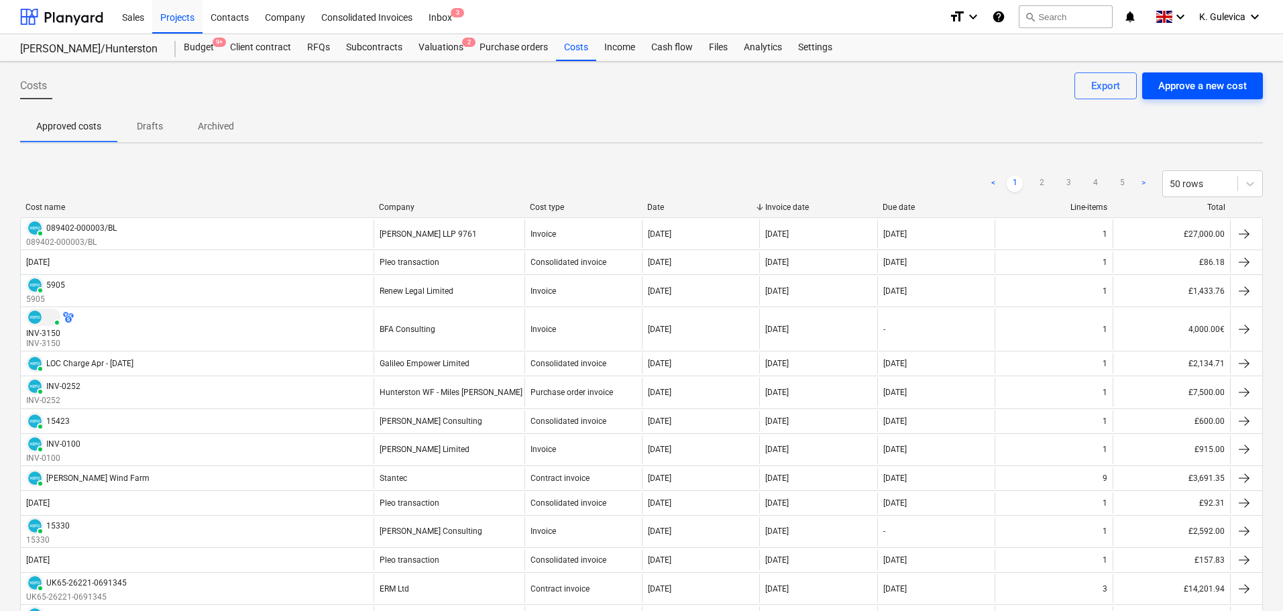
click at [1207, 92] on div "Approve a new cost" at bounding box center [1202, 85] width 89 height 17
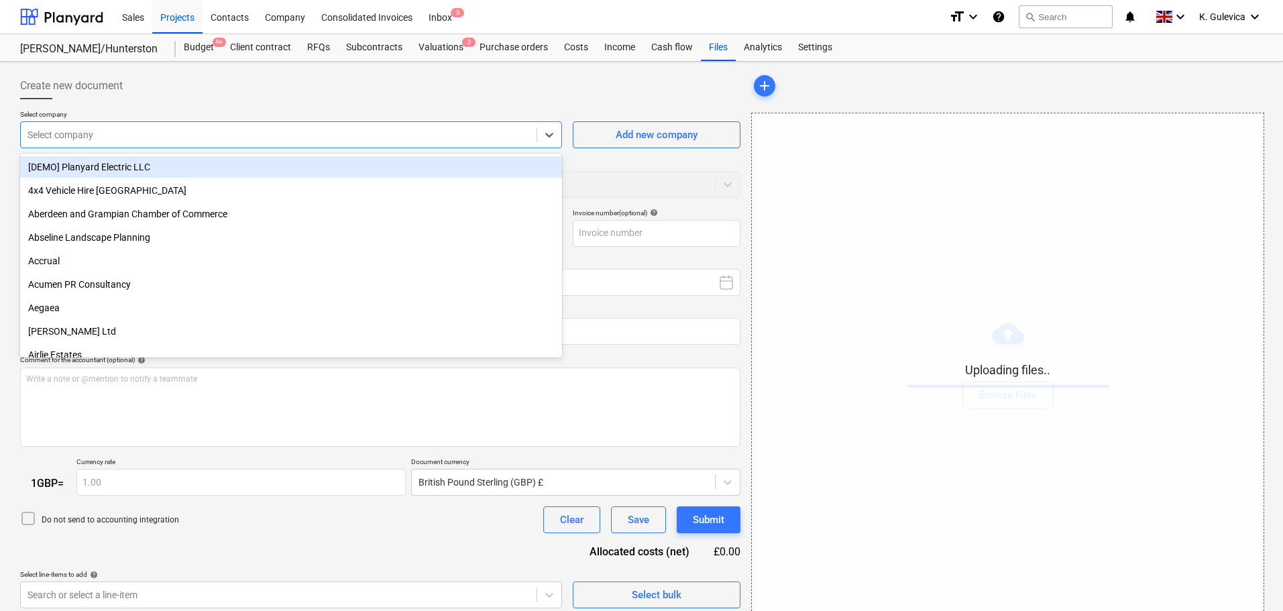
click at [262, 130] on div at bounding box center [279, 134] width 502 height 13
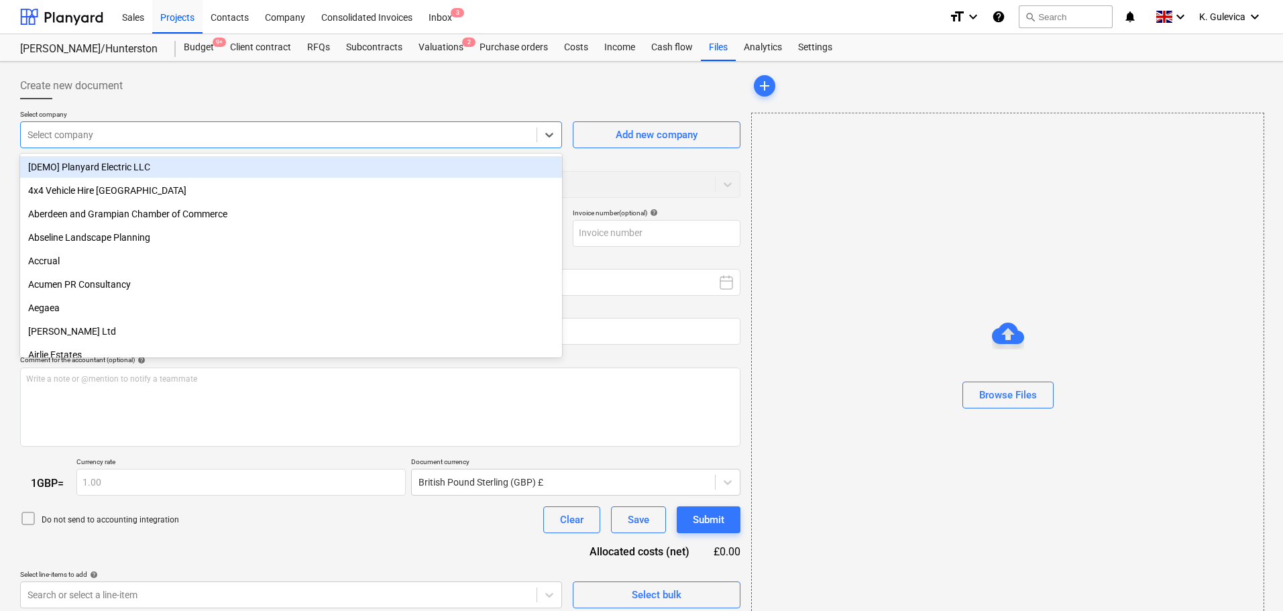
type input "Invoice INV-0114.pdf"
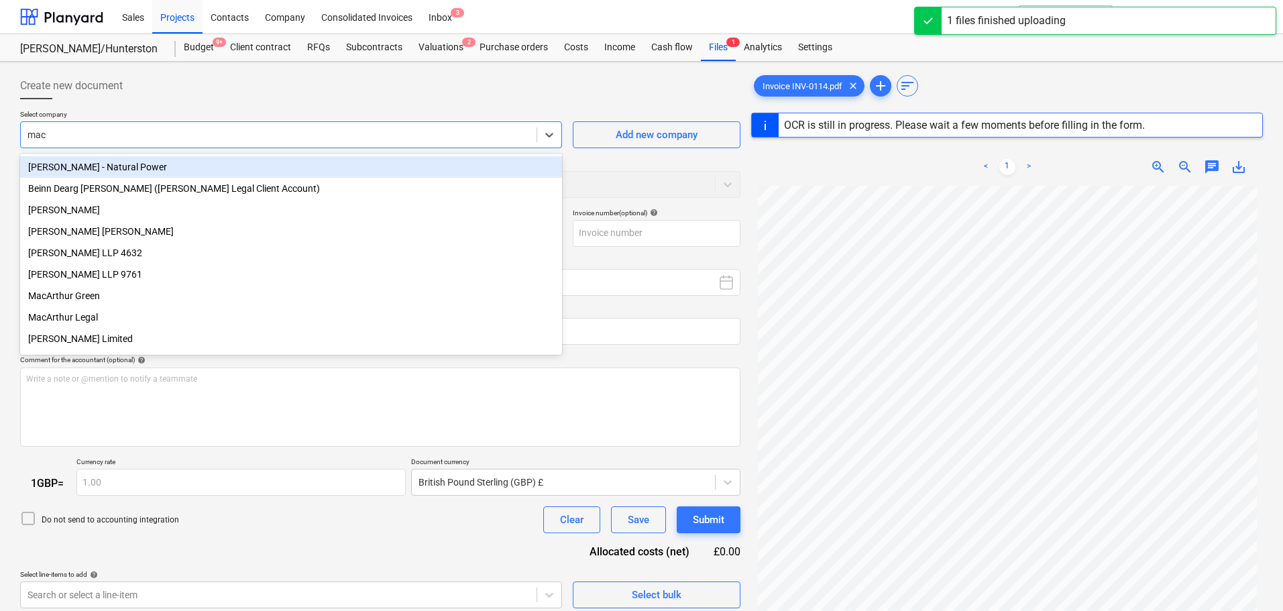
type input "[PERSON_NAME]"
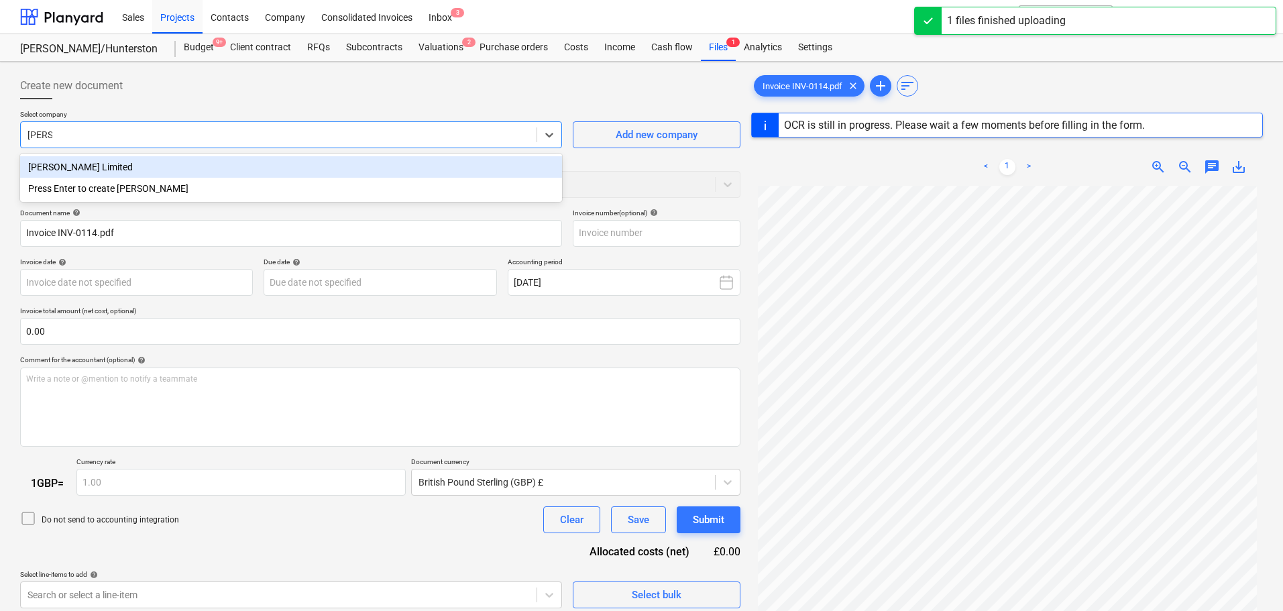
type input "INV-0114"
type input "[DATE]"
type input "[PERSON_NAME]"
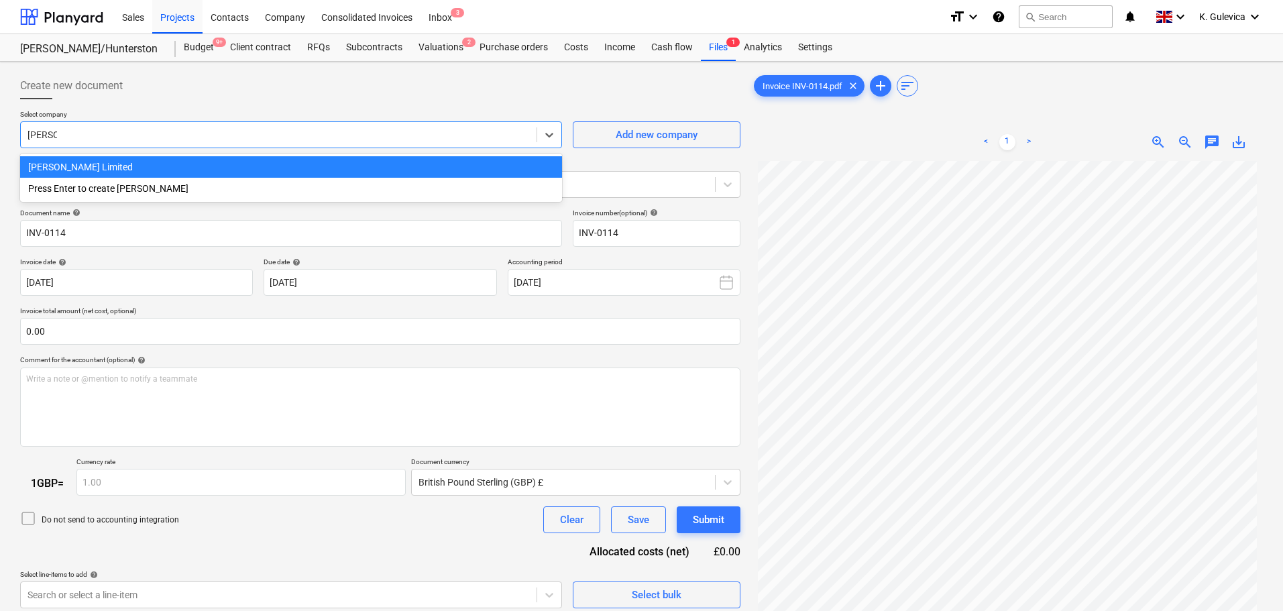
click at [214, 157] on div "[PERSON_NAME] Limited" at bounding box center [291, 166] width 542 height 21
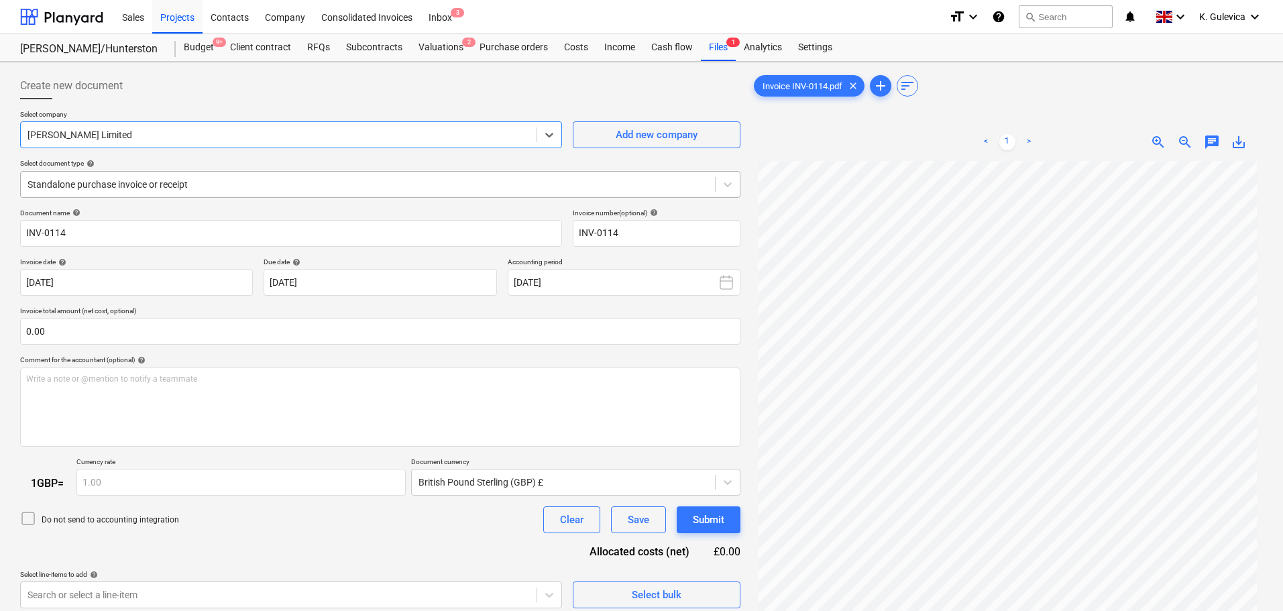
click at [245, 186] on div at bounding box center [368, 184] width 681 height 13
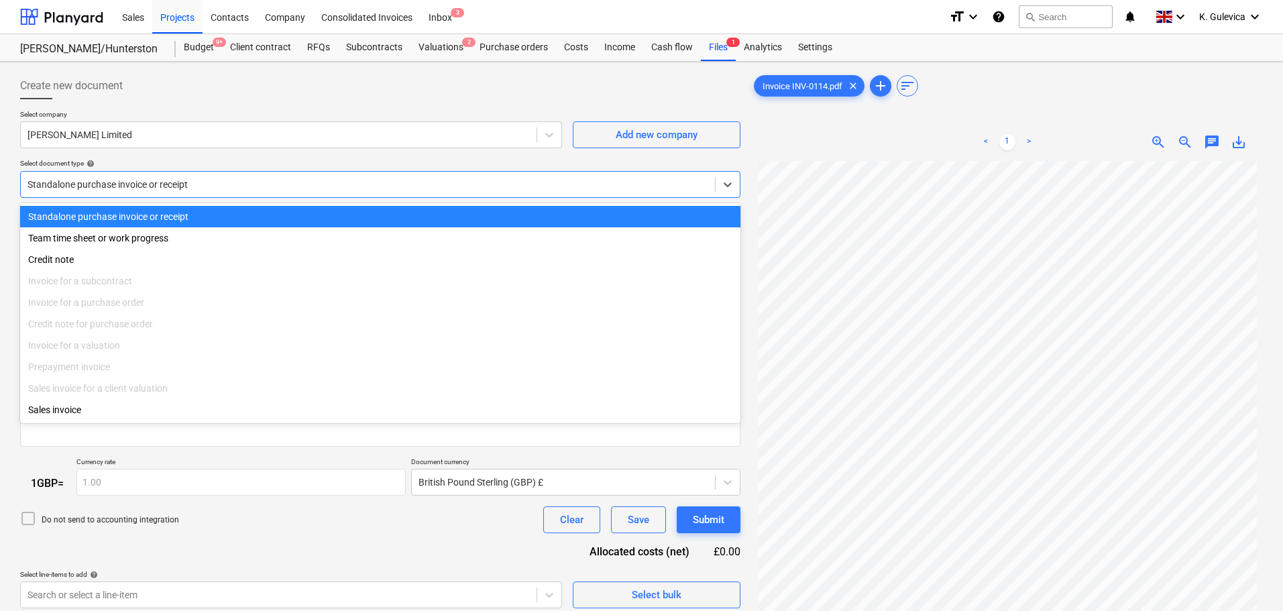
click at [245, 186] on div at bounding box center [368, 184] width 681 height 13
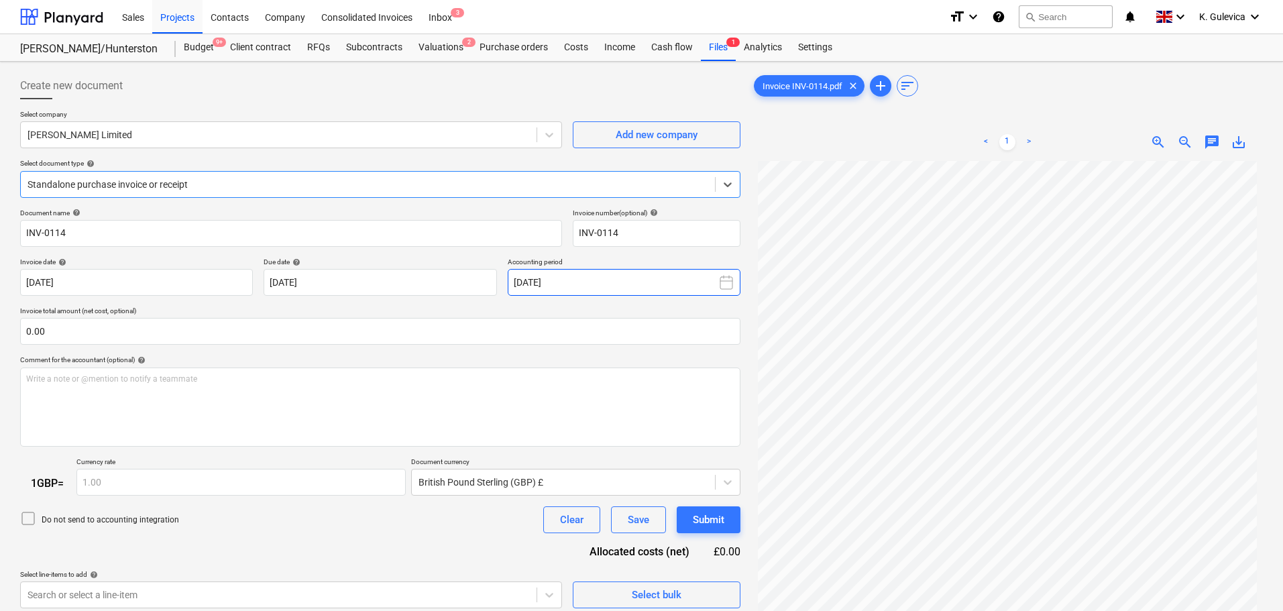
click at [651, 277] on button "[DATE]" at bounding box center [624, 282] width 233 height 27
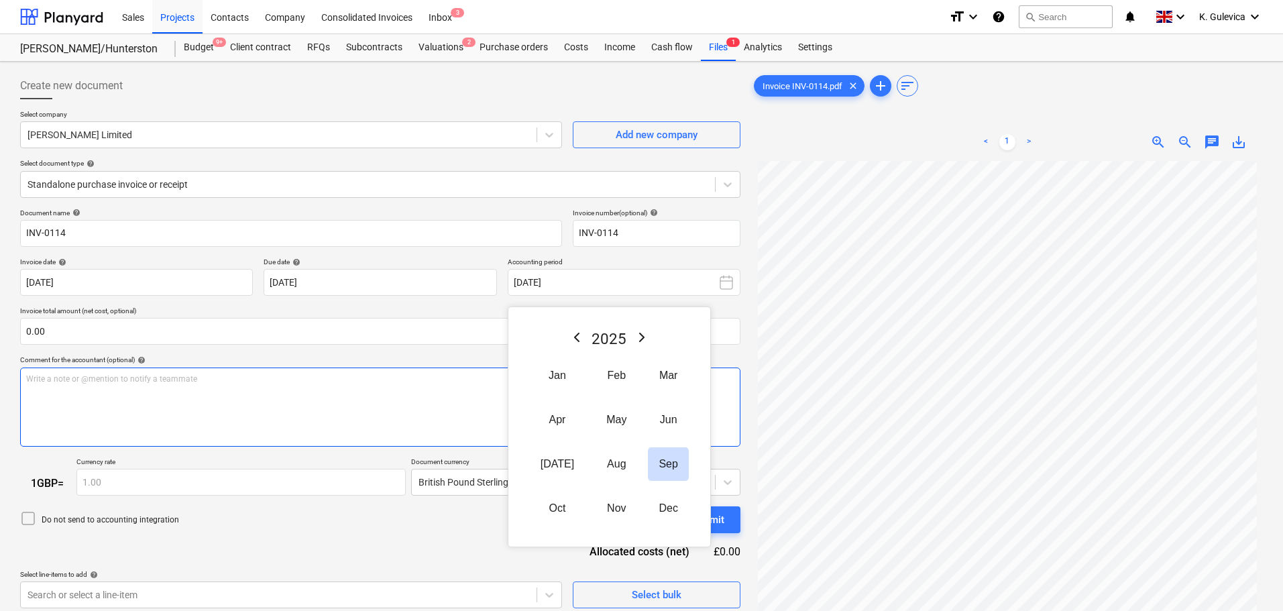
drag, startPoint x: 602, startPoint y: 460, endPoint x: 587, endPoint y: 427, distance: 36.0
click at [602, 461] on button "Aug" at bounding box center [617, 464] width 42 height 34
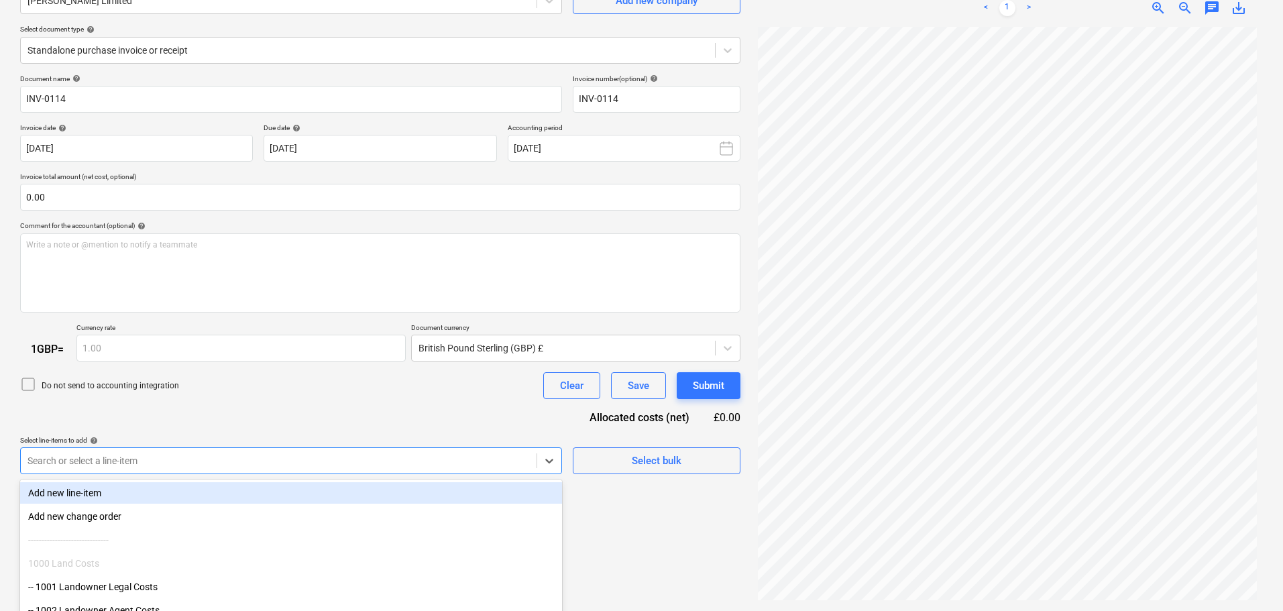
scroll to position [207, 0]
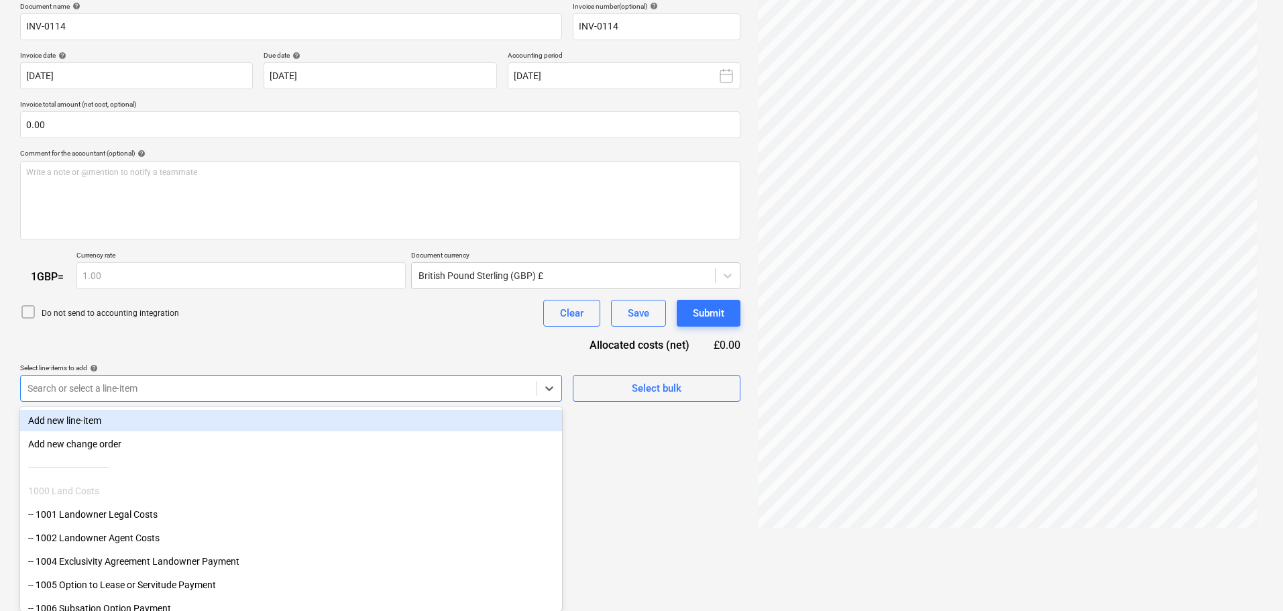
click at [395, 404] on body "Sales Projects Contacts Company Consolidated Invoices Inbox 3 format_size keybo…" at bounding box center [641, 98] width 1283 height 611
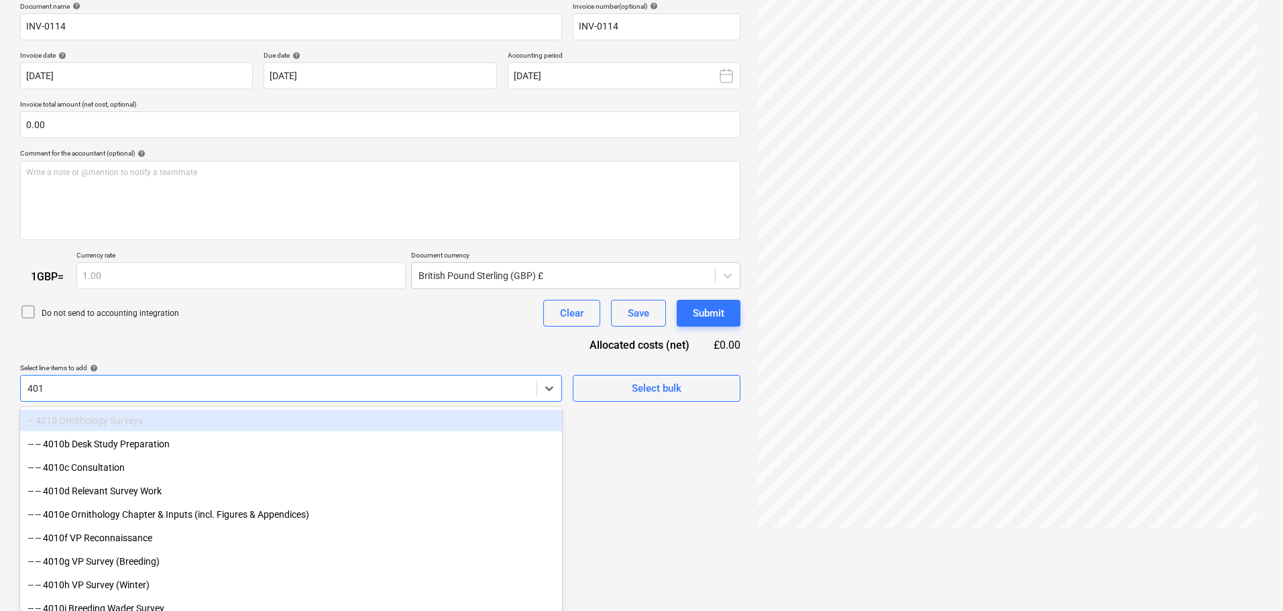
type input "4016"
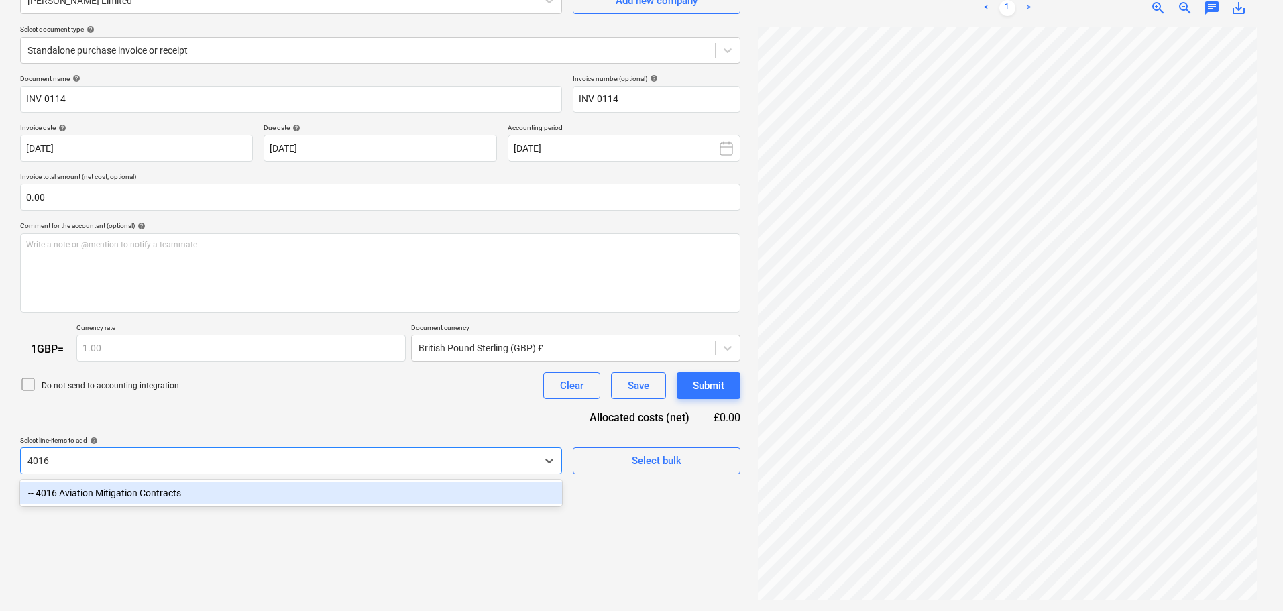
click at [365, 496] on div "-- 4016 Aviation Mitigation Contracts" at bounding box center [291, 492] width 542 height 21
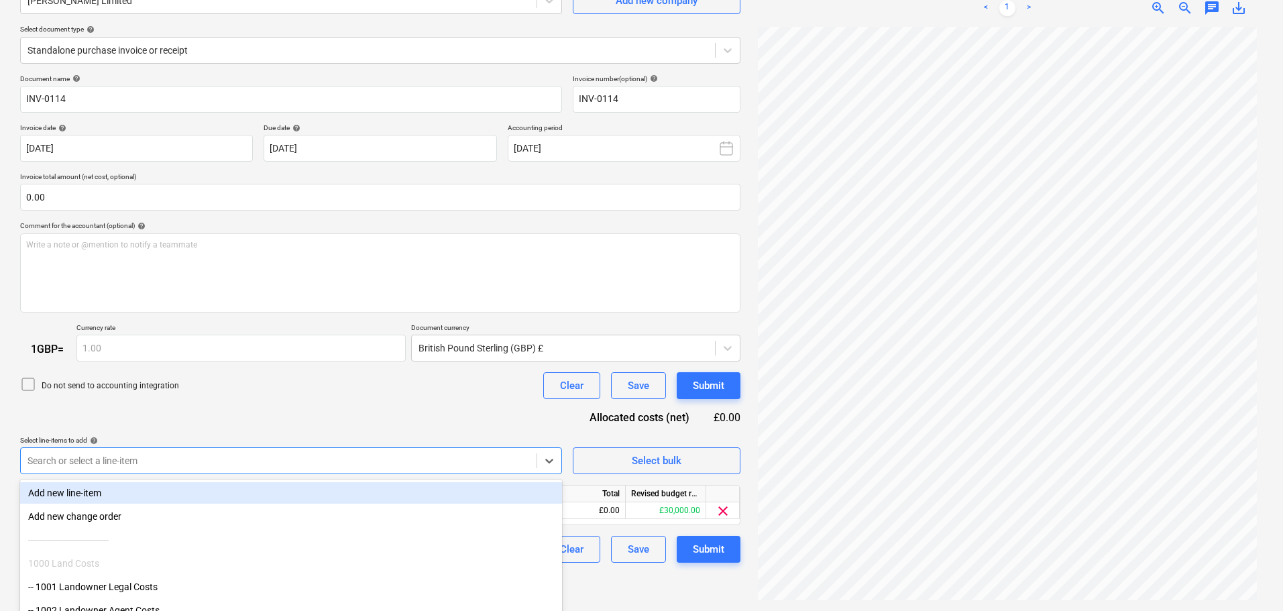
click at [370, 400] on div "Document name help INV-0114 Invoice number (optional) help INV-0114 Invoice dat…" at bounding box center [380, 318] width 720 height 489
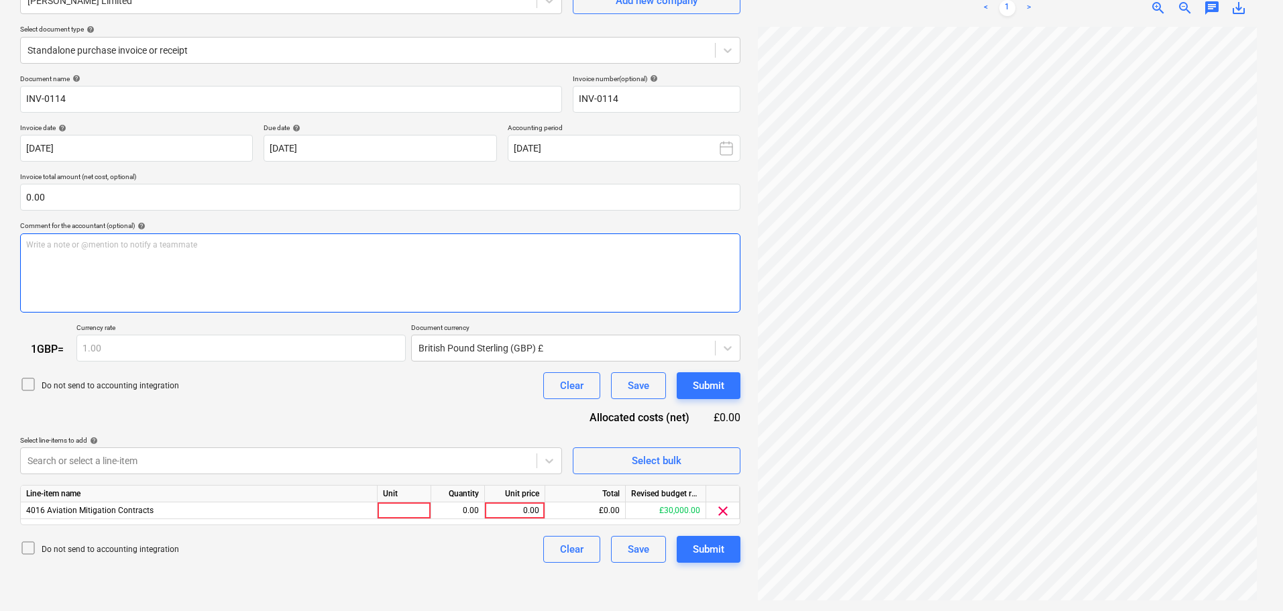
click at [242, 258] on div "Write a note or @mention to notify a teammate [PERSON_NAME]" at bounding box center [380, 272] width 720 height 79
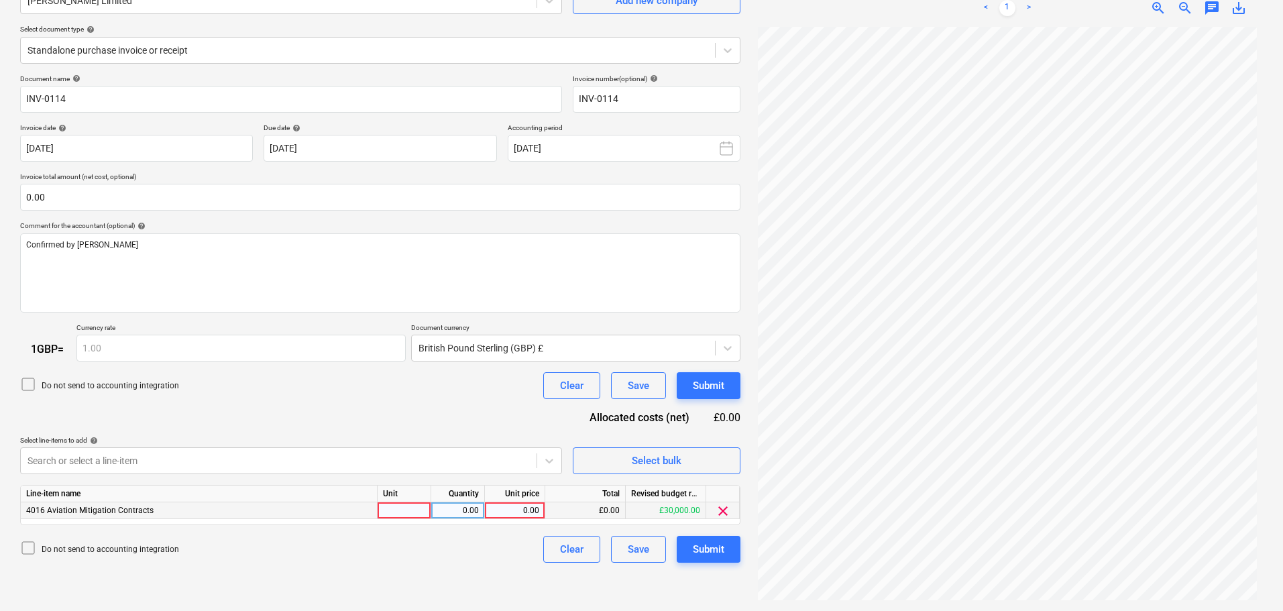
click at [510, 508] on div "0.00" at bounding box center [514, 510] width 49 height 17
type input "1890"
click at [715, 549] on div "Submit" at bounding box center [709, 549] width 32 height 17
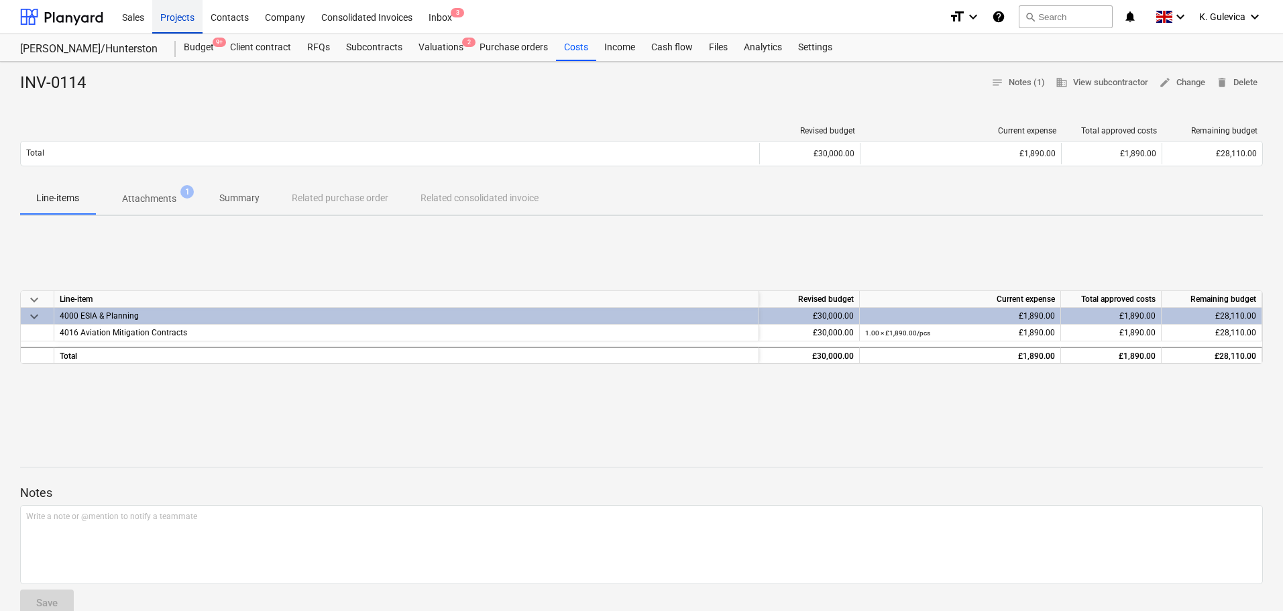
click at [182, 14] on div "Projects" at bounding box center [177, 16] width 50 height 34
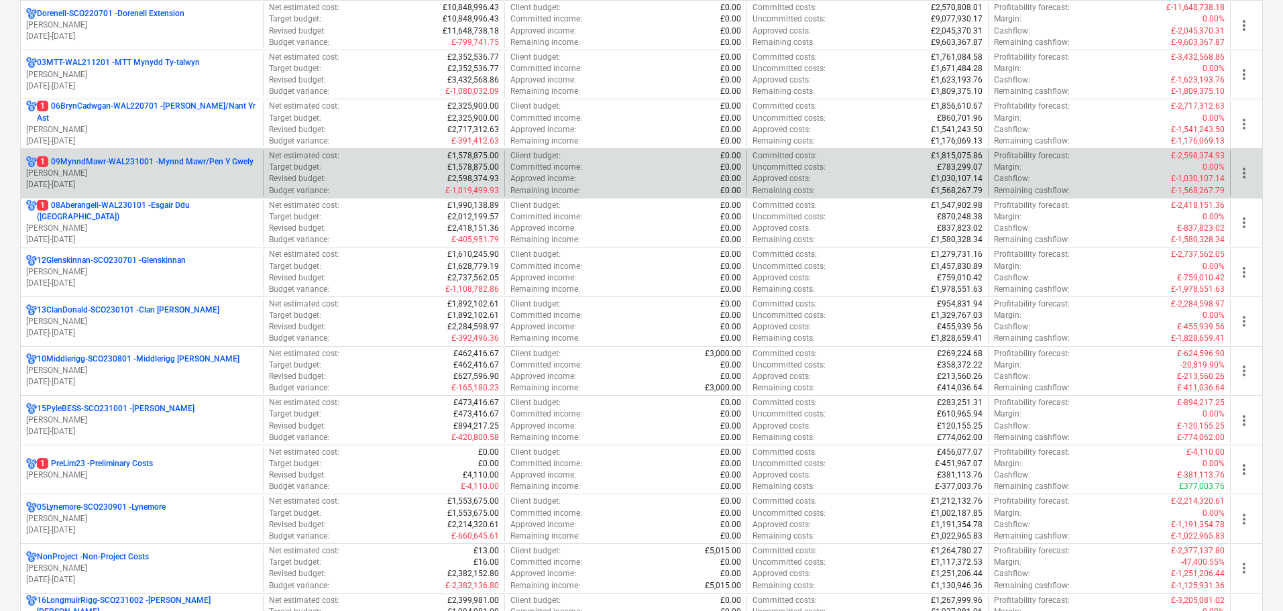
scroll to position [470, 0]
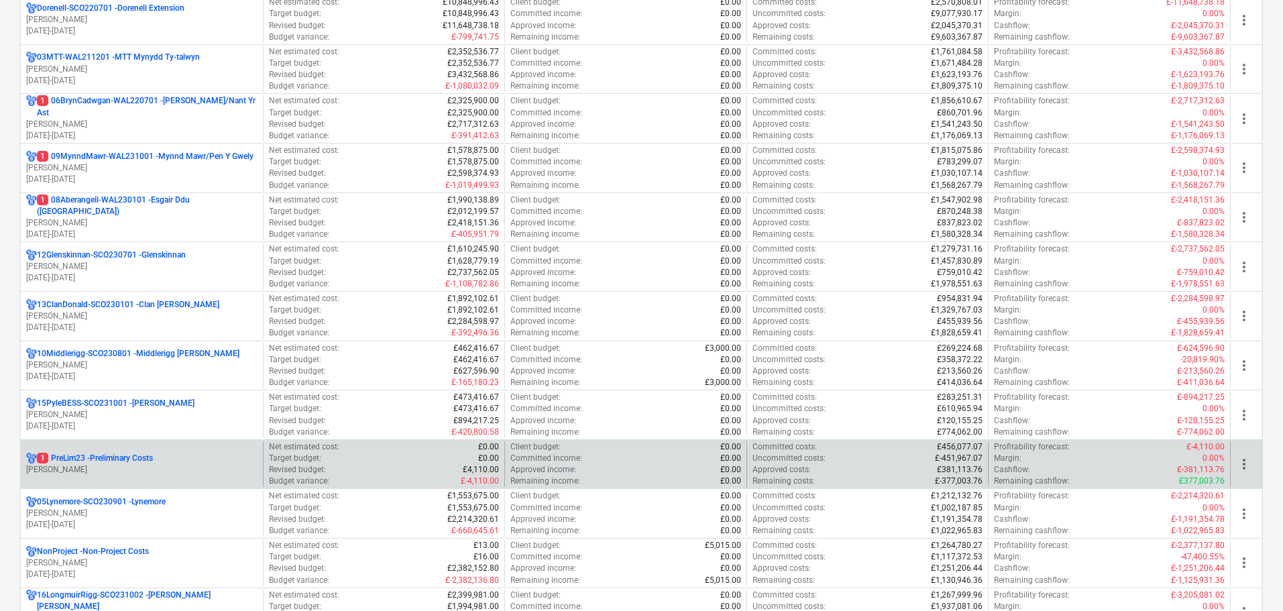
click at [78, 472] on p "[PERSON_NAME]" at bounding box center [141, 469] width 231 height 11
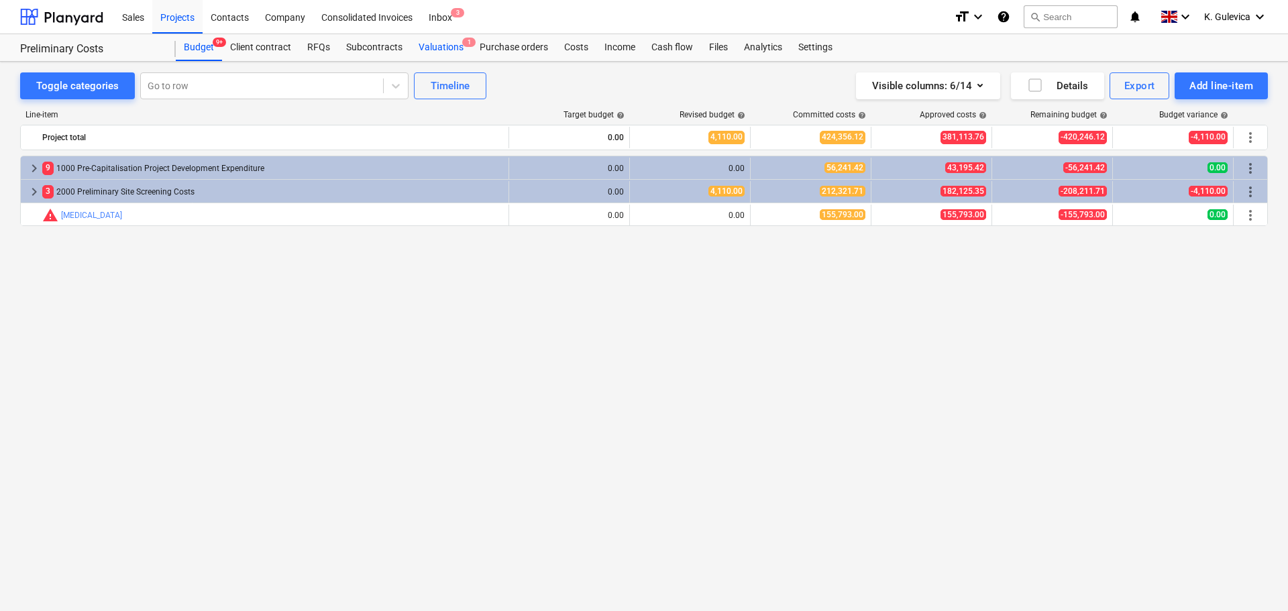
click at [447, 47] on div "Valuations 1" at bounding box center [440, 47] width 61 height 27
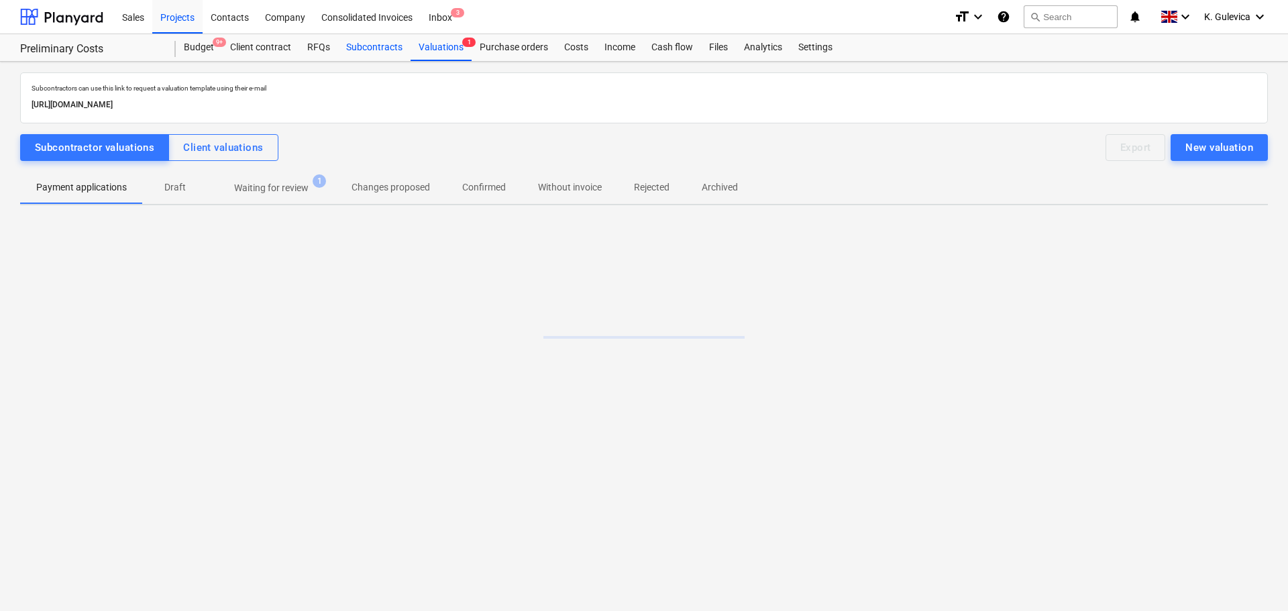
click at [369, 47] on div "Subcontracts" at bounding box center [374, 47] width 72 height 27
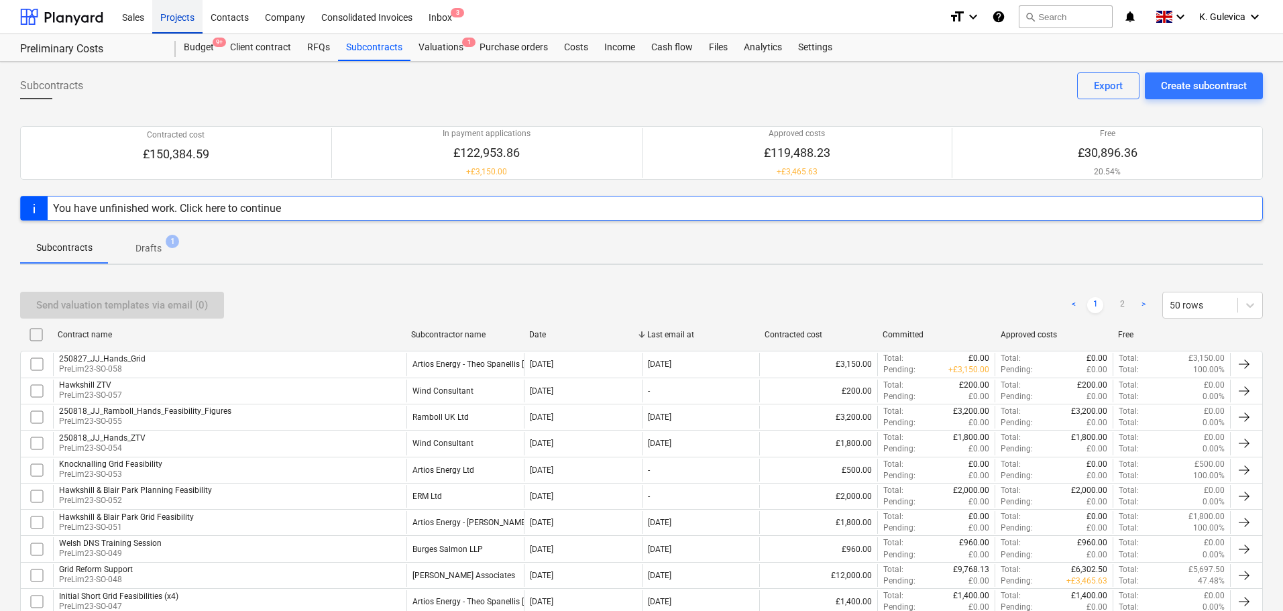
click at [170, 17] on div "Projects" at bounding box center [177, 16] width 50 height 34
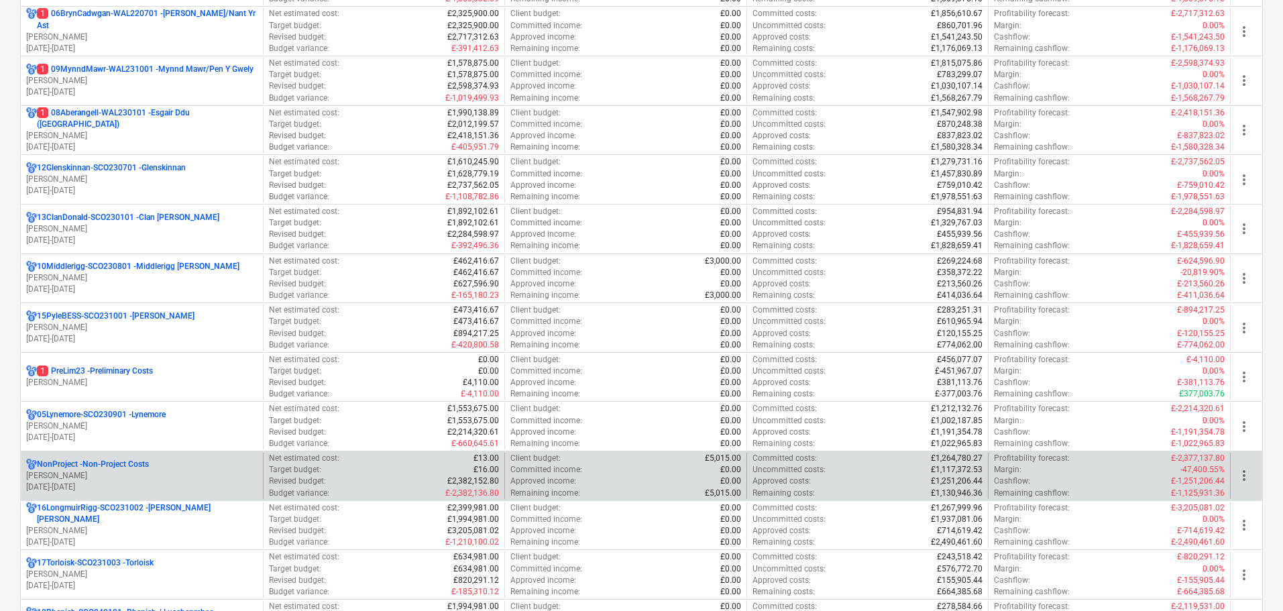
scroll to position [671, 0]
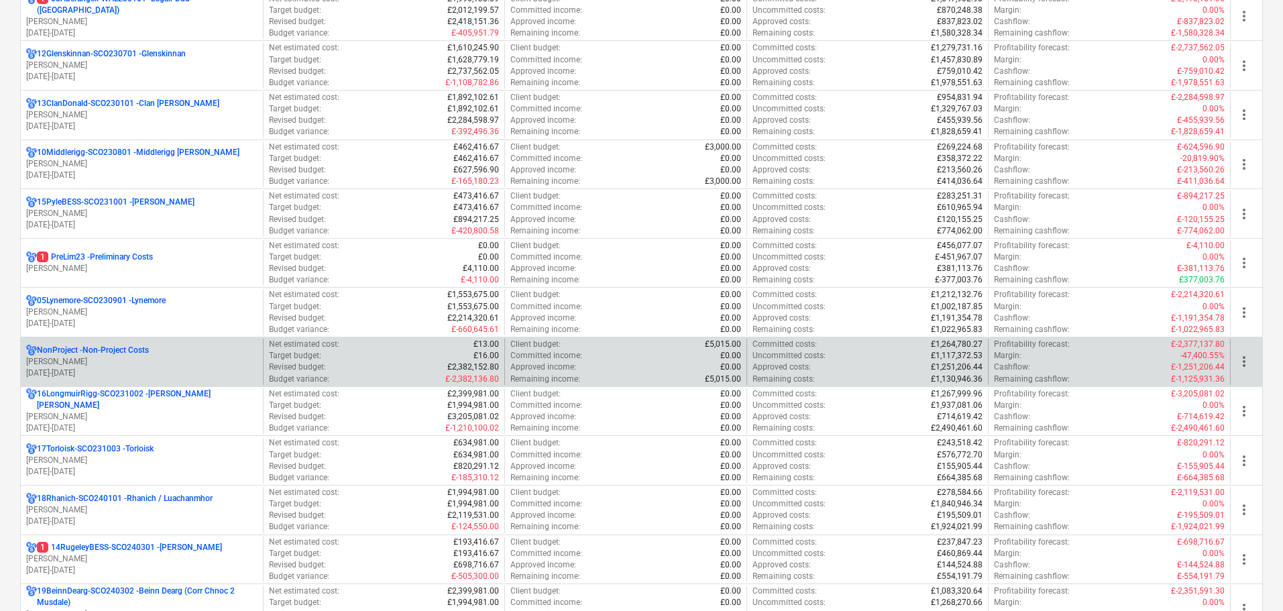
click at [84, 356] on p "[PERSON_NAME]" at bounding box center [141, 361] width 231 height 11
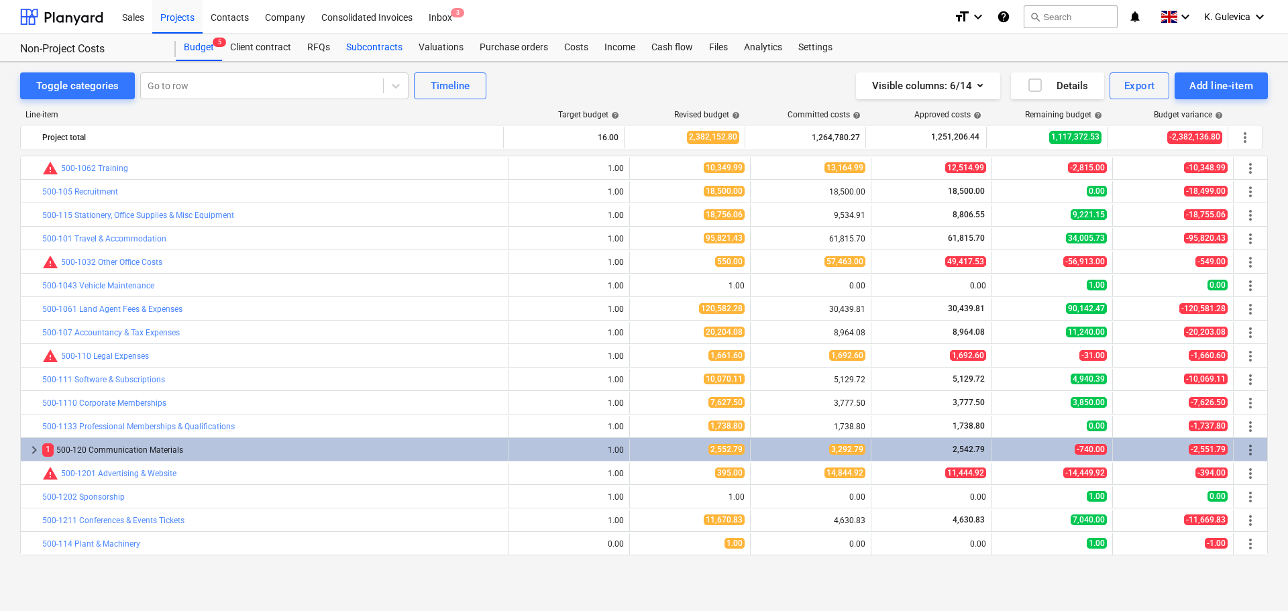
click at [341, 44] on div "Subcontracts" at bounding box center [374, 47] width 72 height 27
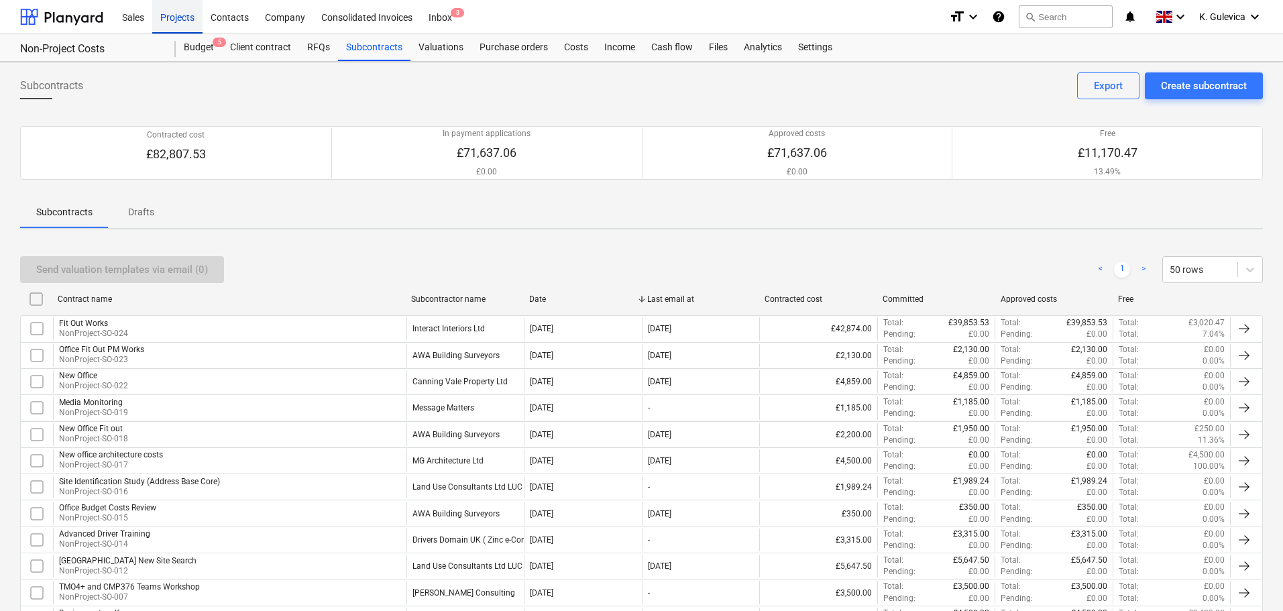
drag, startPoint x: 176, startPoint y: 11, endPoint x: 176, endPoint y: 19, distance: 7.4
click at [176, 11] on div "Projects" at bounding box center [177, 16] width 50 height 34
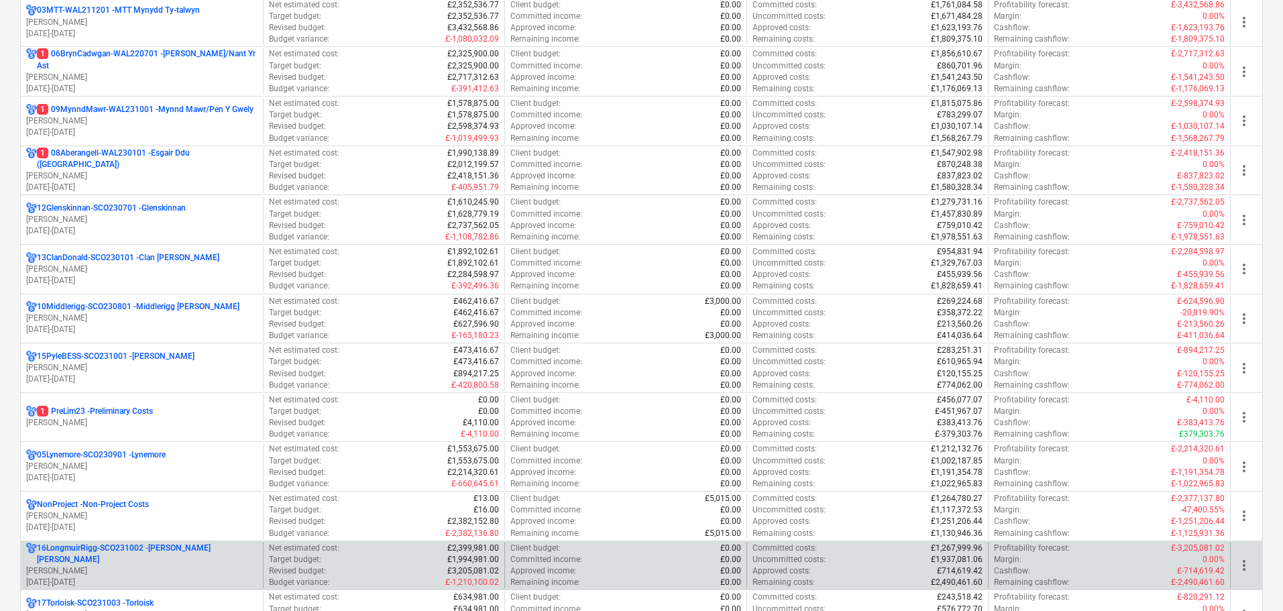
scroll to position [604, 0]
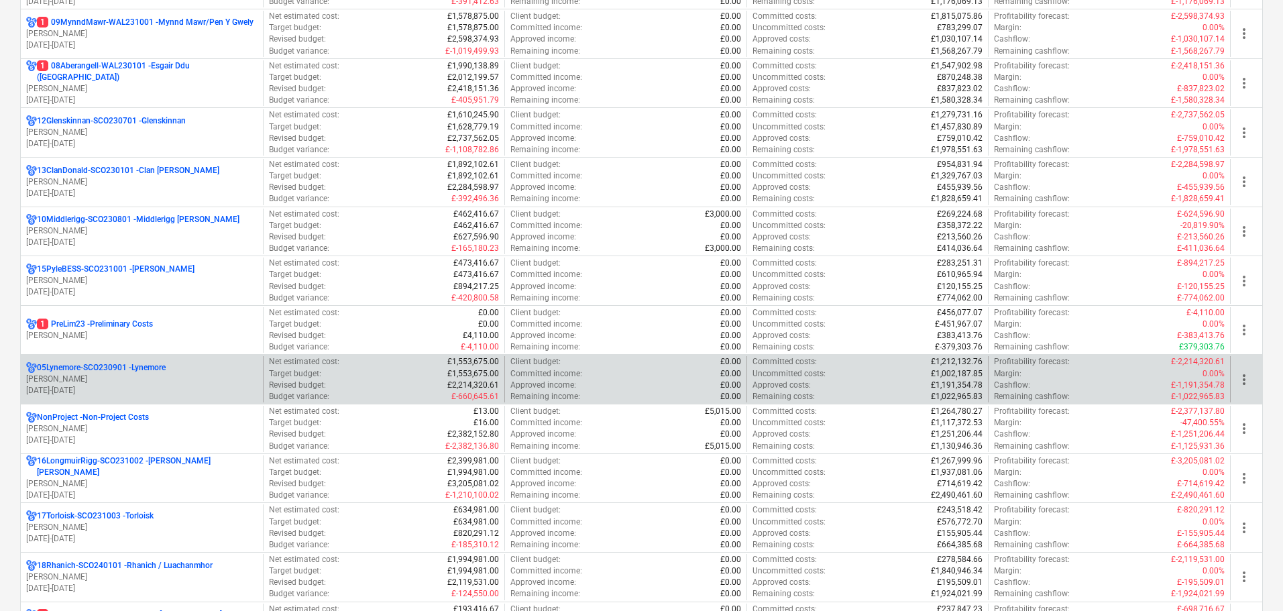
click at [109, 366] on p "05Lynemore-SCO230901 - Lynemore" at bounding box center [101, 367] width 129 height 11
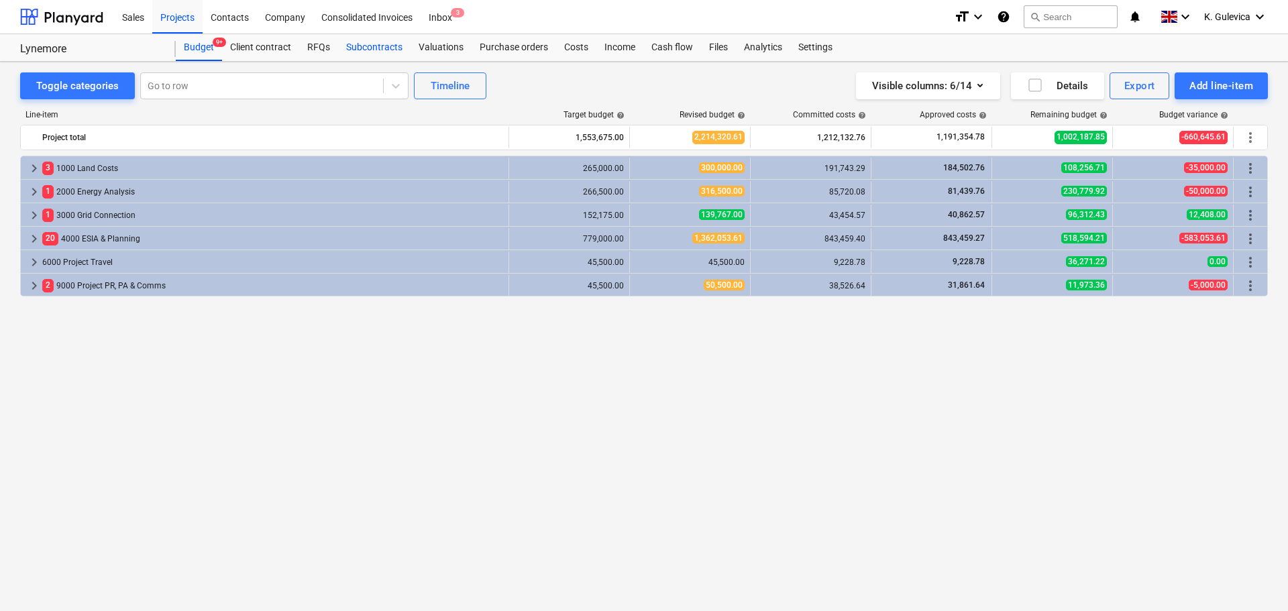
click at [370, 40] on div "Subcontracts" at bounding box center [374, 47] width 72 height 27
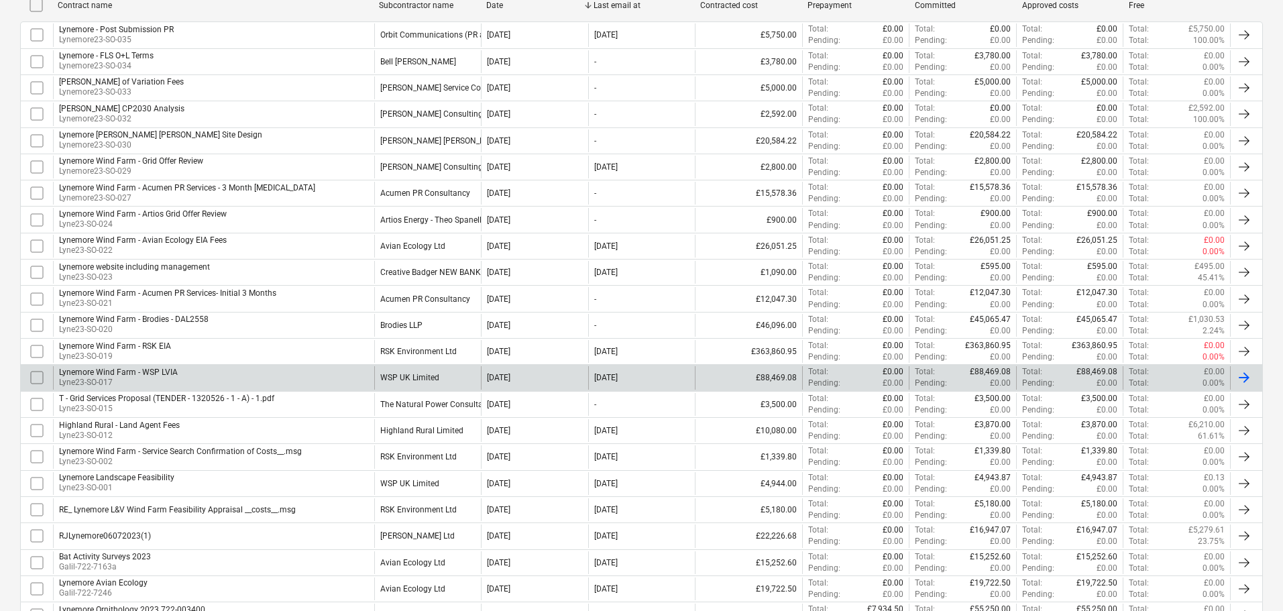
scroll to position [335, 0]
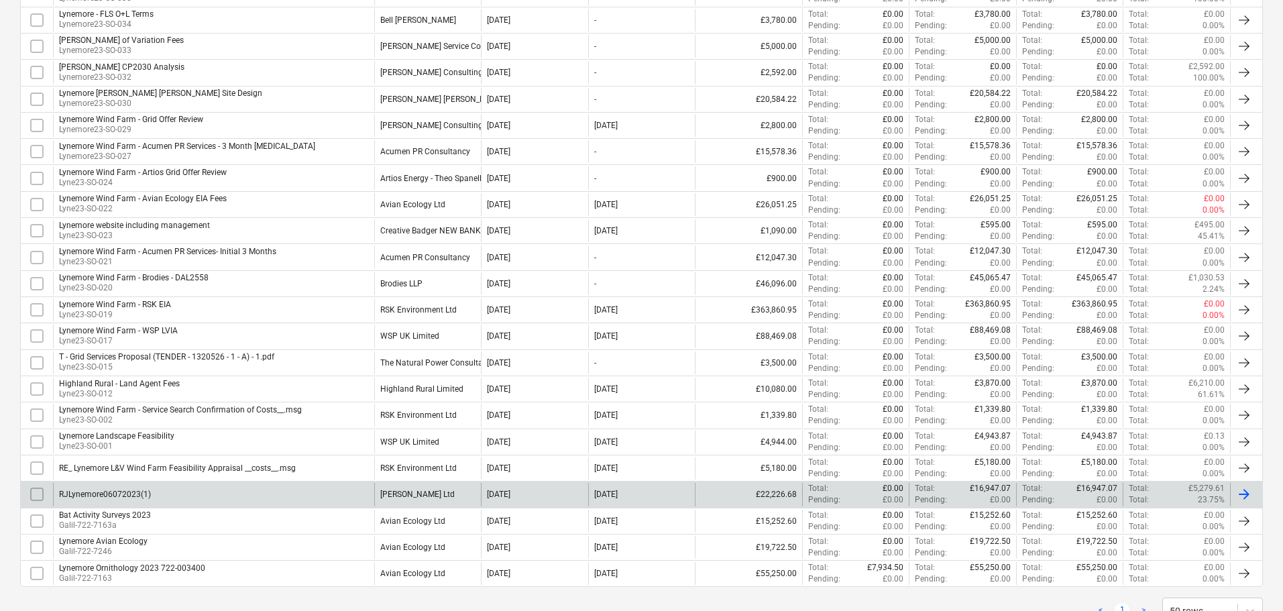
click at [445, 492] on div "[PERSON_NAME] Ltd" at bounding box center [427, 494] width 107 height 23
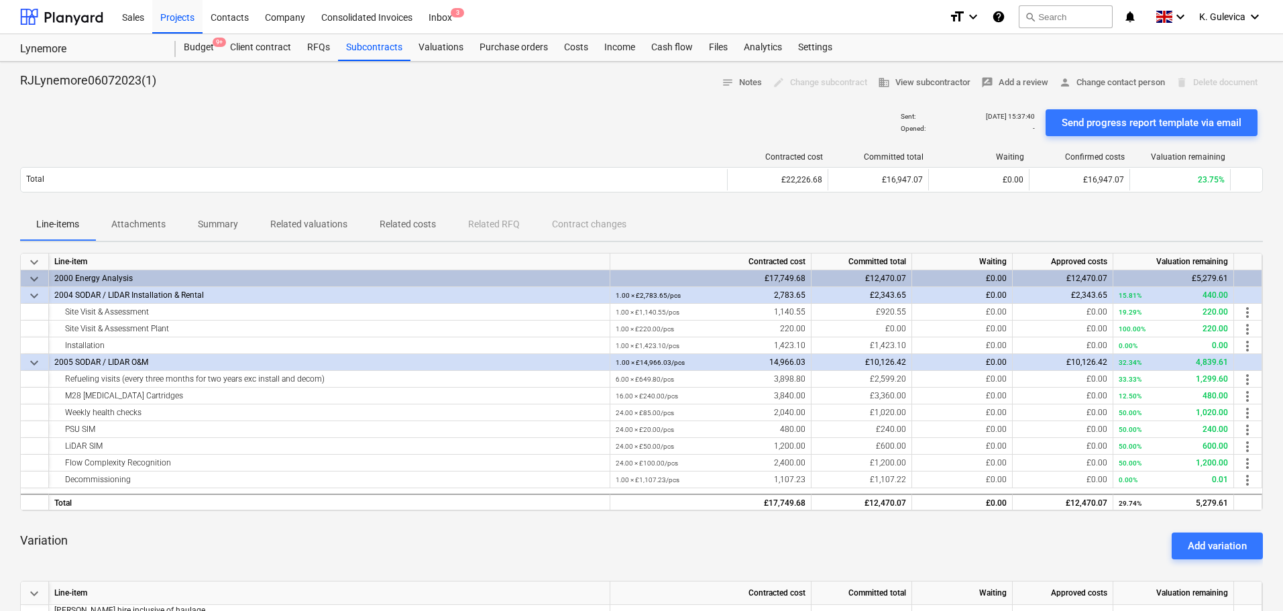
click at [411, 226] on p "Related costs" at bounding box center [408, 224] width 56 height 14
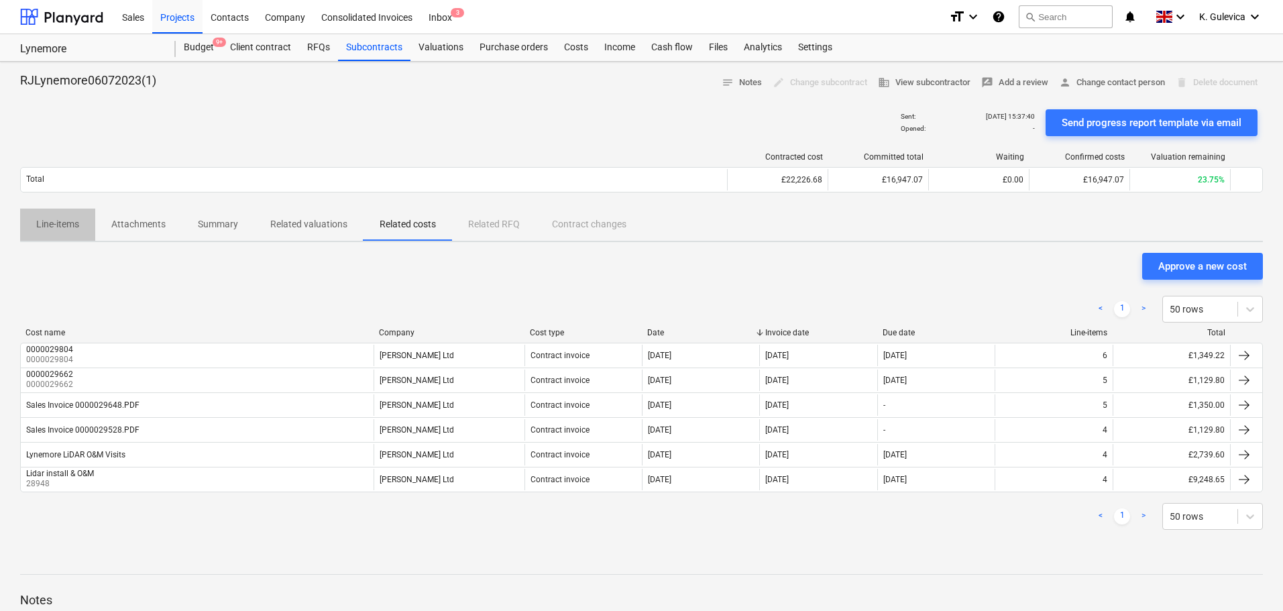
click at [66, 221] on p "Line-items" at bounding box center [57, 224] width 43 height 14
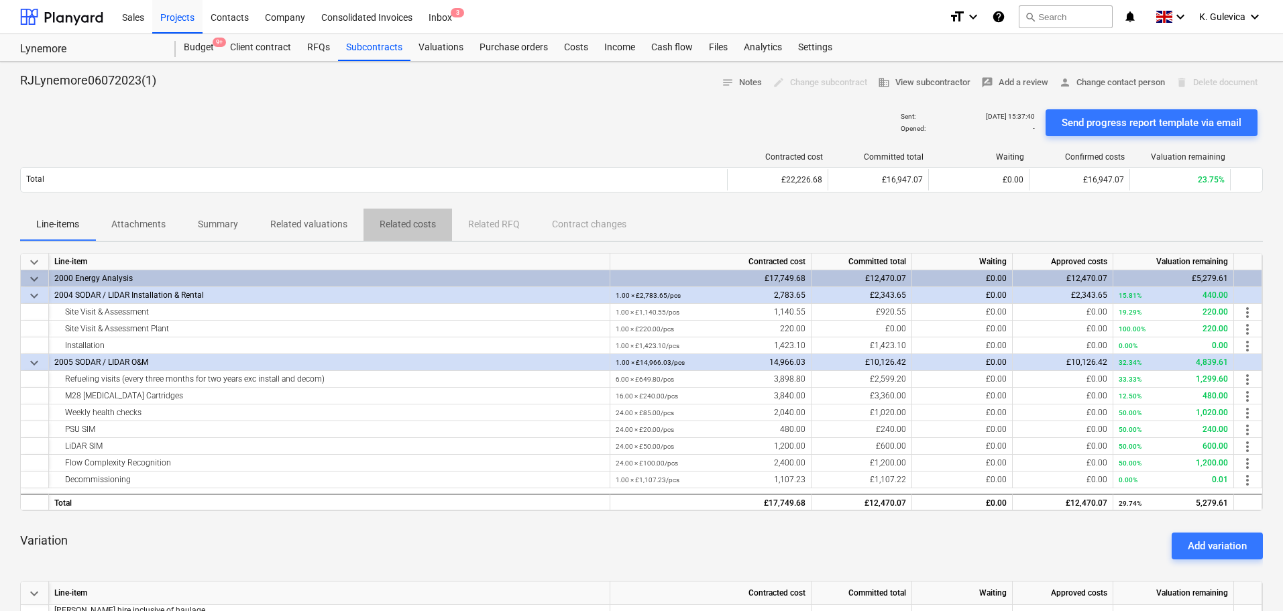
click at [410, 227] on p "Related costs" at bounding box center [408, 224] width 56 height 14
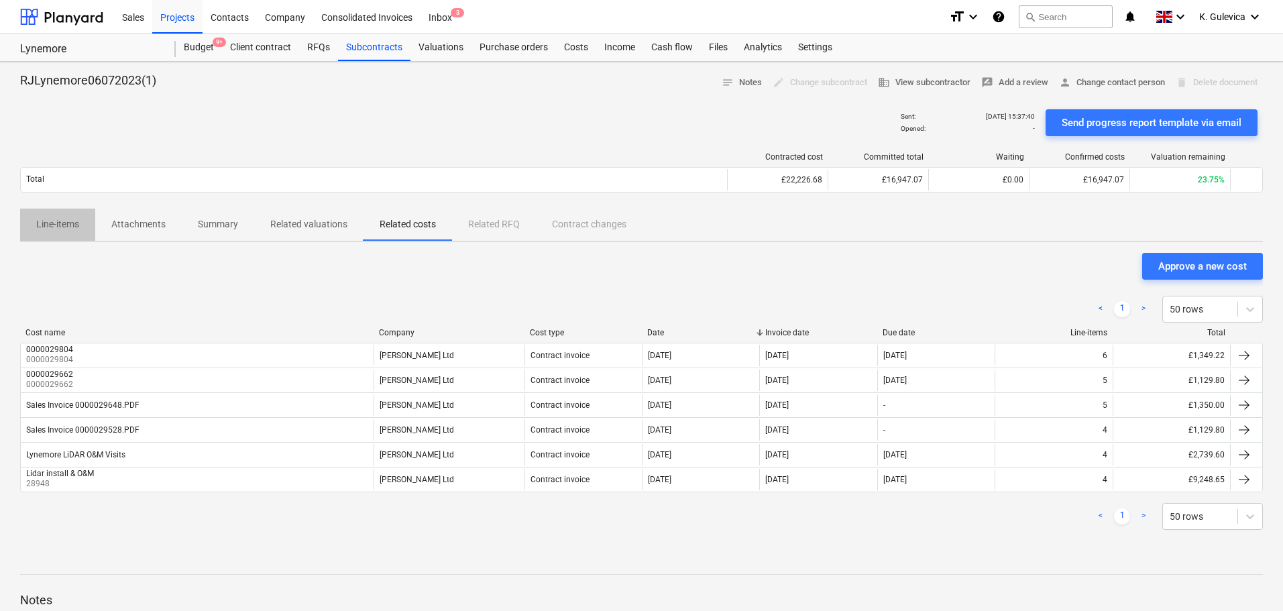
click at [61, 221] on p "Line-items" at bounding box center [57, 224] width 43 height 14
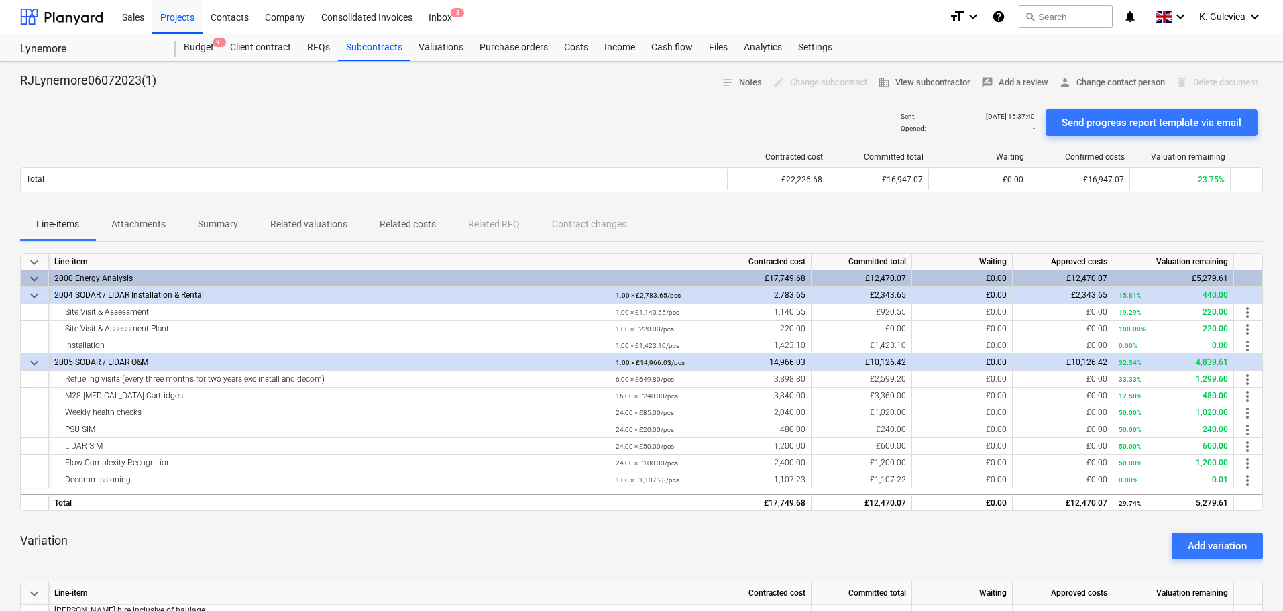
click at [417, 225] on p "Related costs" at bounding box center [408, 224] width 56 height 14
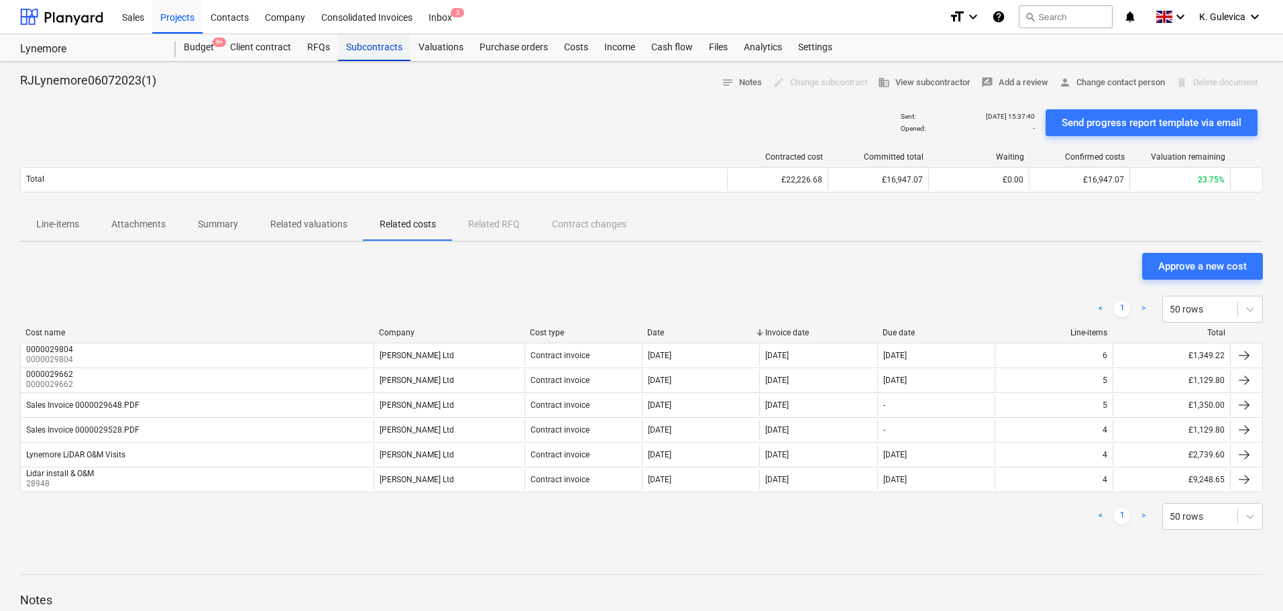
drag, startPoint x: 361, startPoint y: 48, endPoint x: 377, endPoint y: 58, distance: 19.0
click at [361, 49] on div "Subcontracts" at bounding box center [374, 47] width 72 height 27
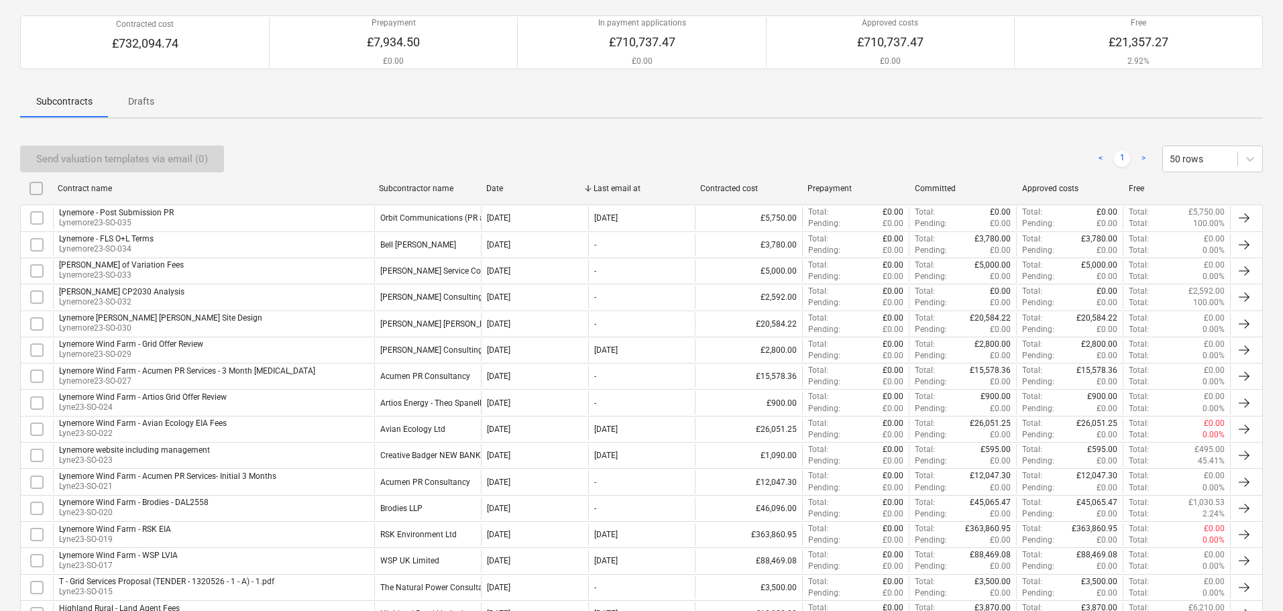
scroll to position [335, 0]
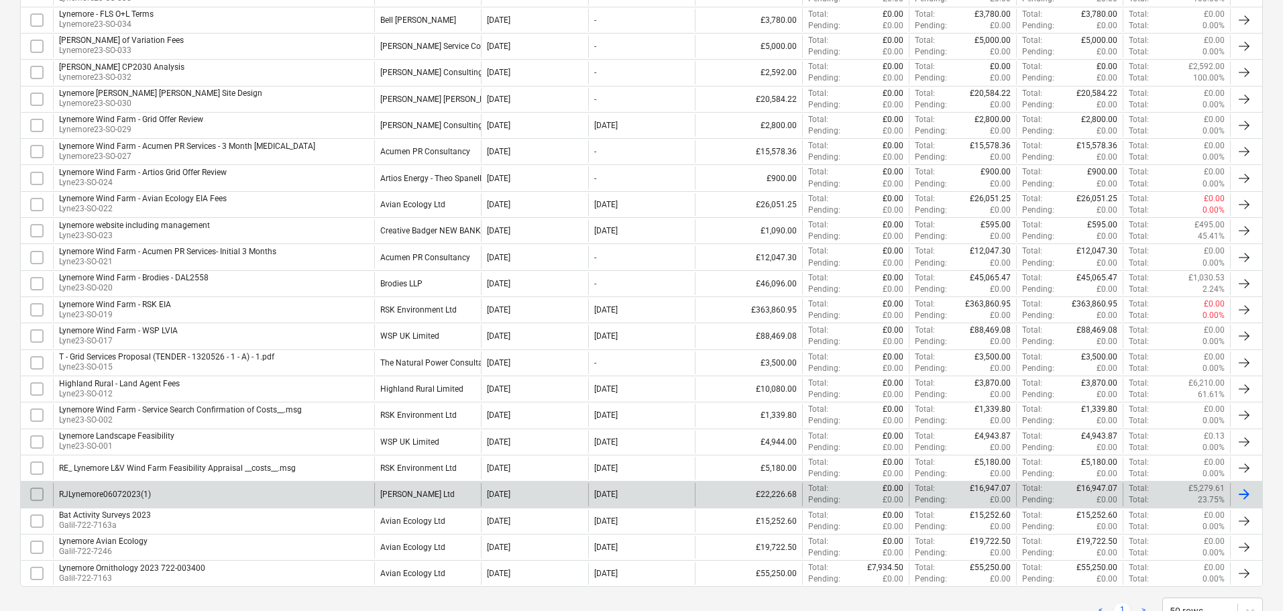
click at [386, 497] on div "[PERSON_NAME] Ltd" at bounding box center [417, 494] width 74 height 9
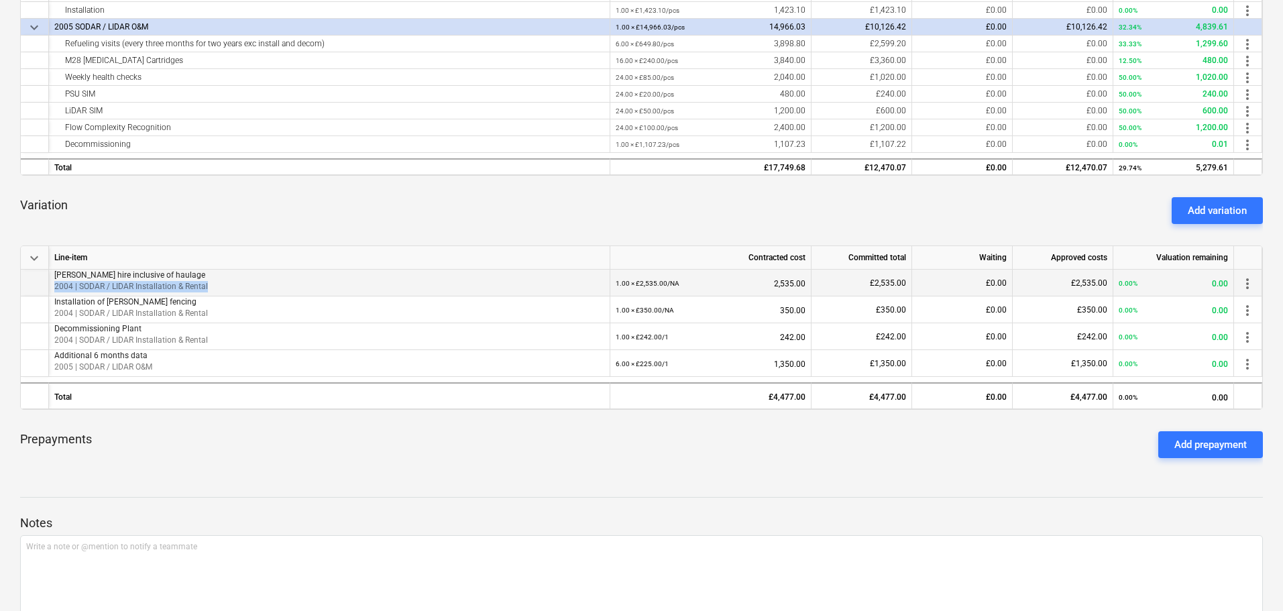
drag, startPoint x: 54, startPoint y: 285, endPoint x: 231, endPoint y: 288, distance: 177.8
click at [231, 288] on div "[PERSON_NAME] hire inclusive of haulage 2004 | SODAR / LIDAR Installation & Ren…" at bounding box center [329, 283] width 561 height 27
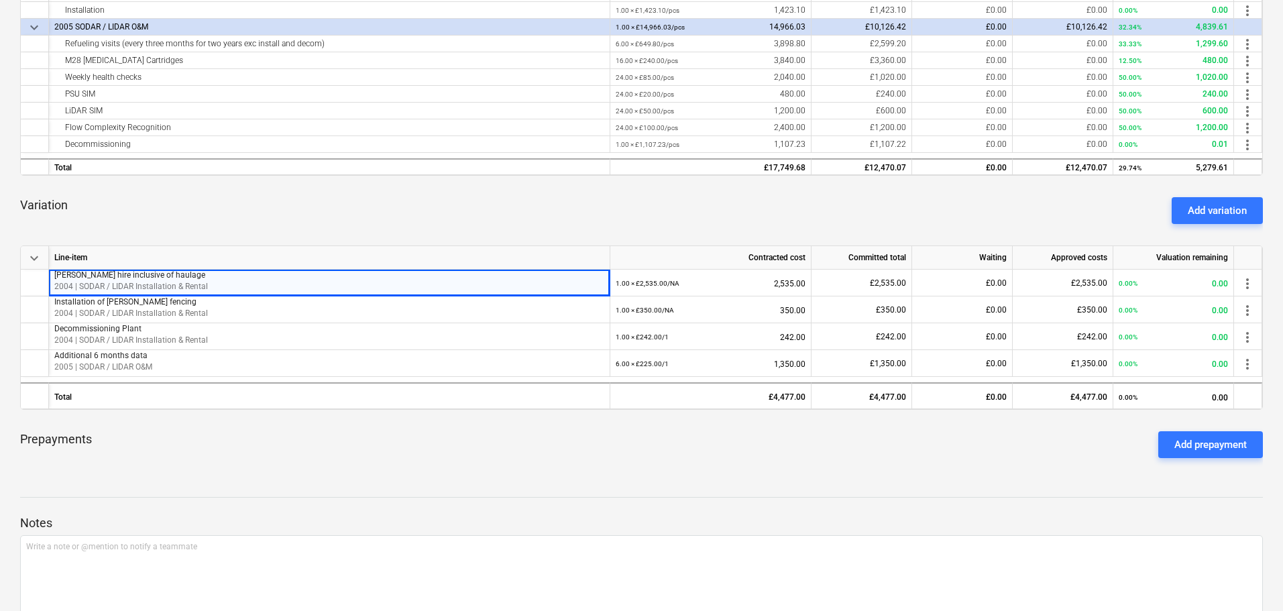
click at [641, 472] on div "RJLynemore06072023(1) notes Notes edit Change subcontract business View subcont…" at bounding box center [641, 197] width 1283 height 942
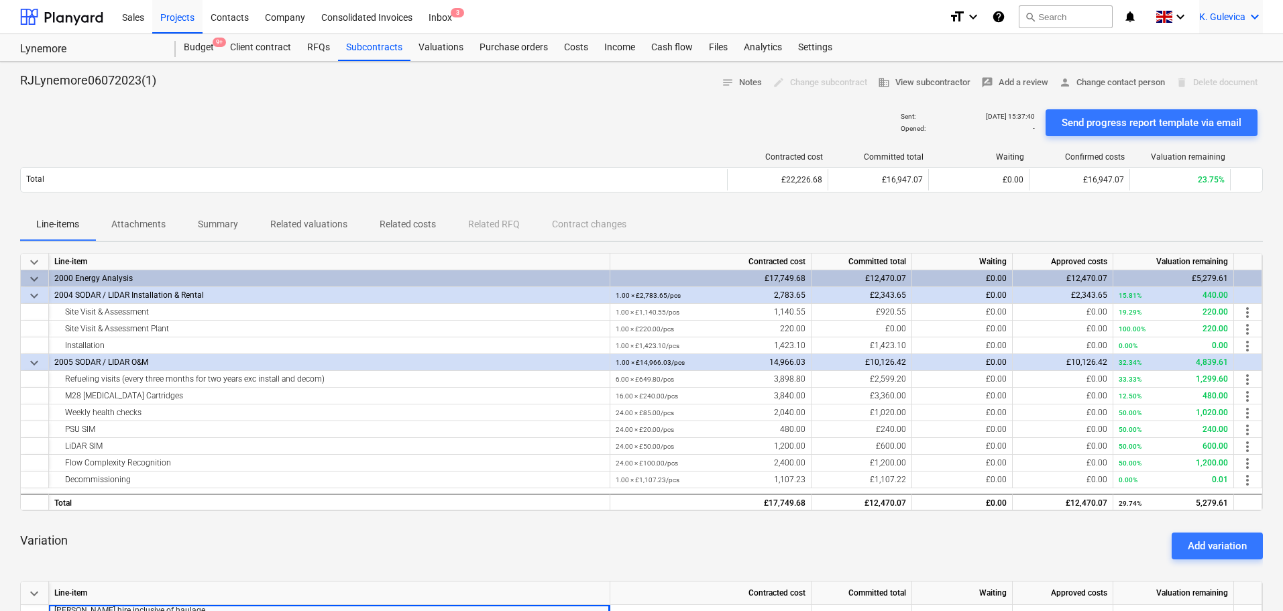
click at [1234, 17] on span "K. Gulevica" at bounding box center [1222, 16] width 46 height 11
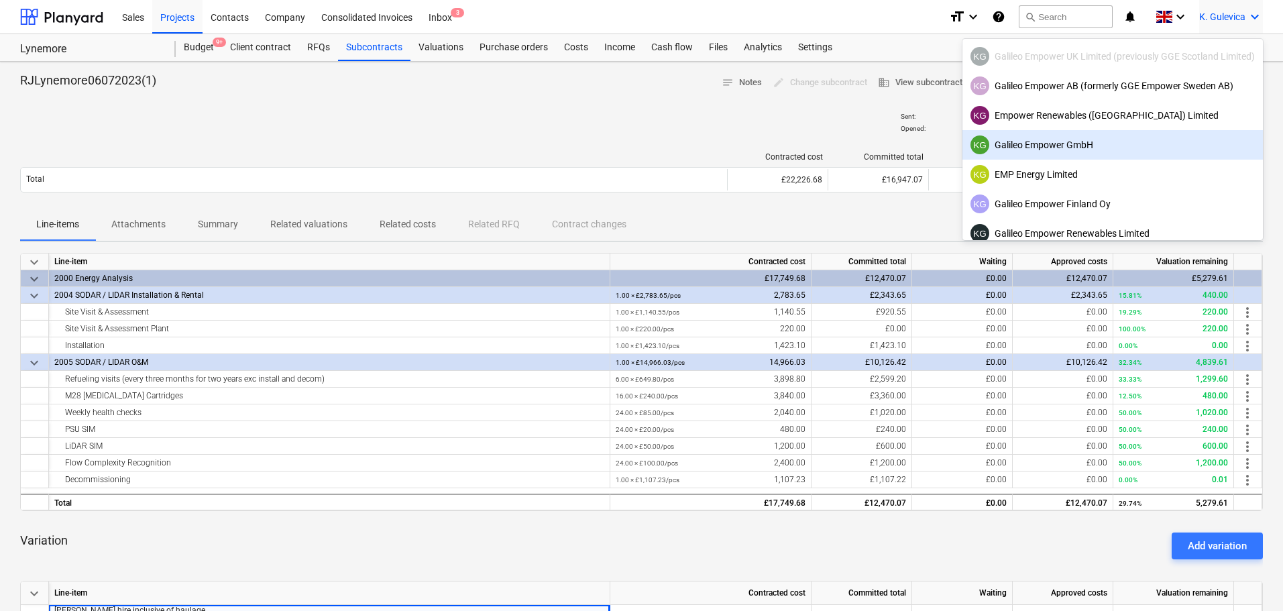
click at [1033, 148] on div "KG Galileo Empower GmbH" at bounding box center [1113, 144] width 284 height 19
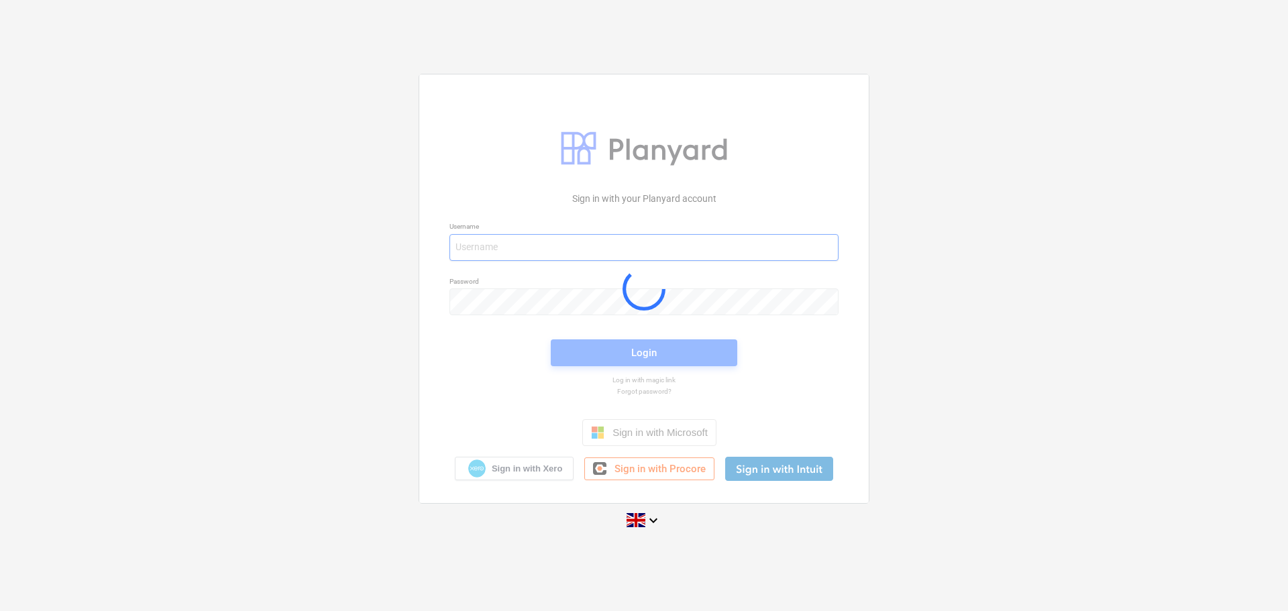
type input "[EMAIL_ADDRESS][DOMAIN_NAME]"
